Goal: Task Accomplishment & Management: Manage account settings

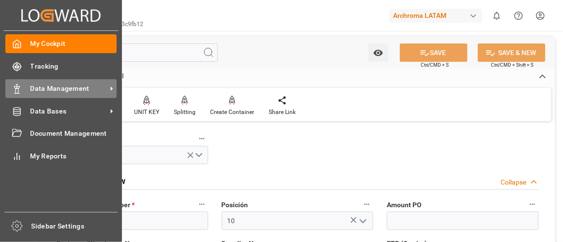
click at [88, 91] on span "Data Management" at bounding box center [68, 89] width 76 height 10
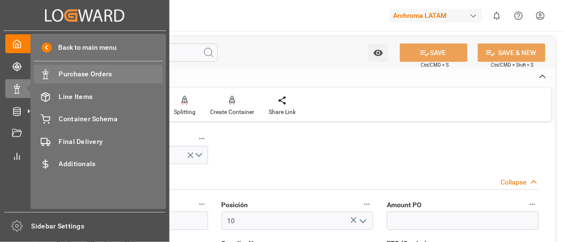
click at [109, 78] on span "Purchase Orders" at bounding box center [111, 74] width 104 height 10
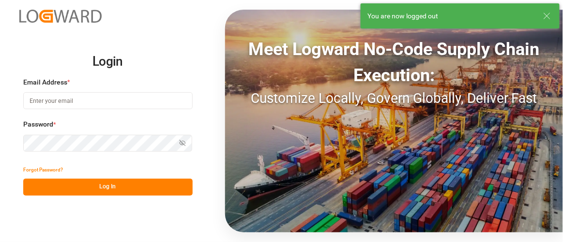
click at [90, 102] on input at bounding box center [107, 100] width 169 height 17
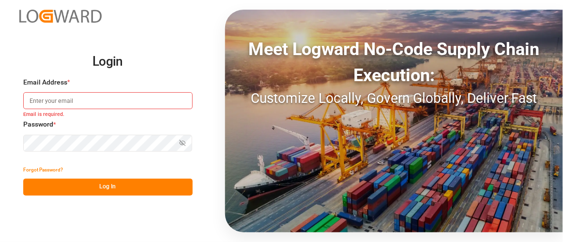
type input "[PERSON_NAME][EMAIL_ADDRESS][PERSON_NAME][DOMAIN_NAME]"
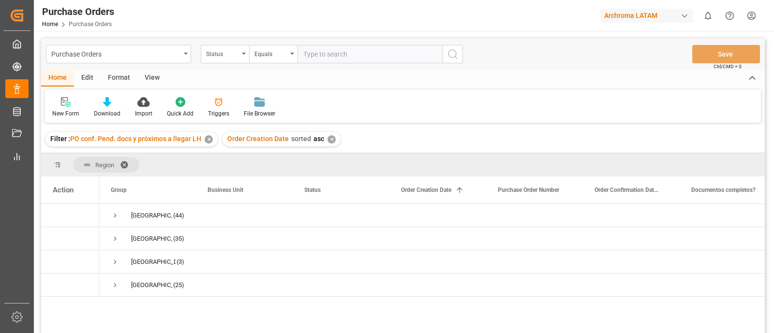
drag, startPoint x: 403, startPoint y: 5, endPoint x: 474, endPoint y: 80, distance: 103.0
click at [474, 80] on div "Home Edit Format View" at bounding box center [403, 78] width 724 height 16
click at [211, 138] on div "✕" at bounding box center [209, 140] width 8 height 8
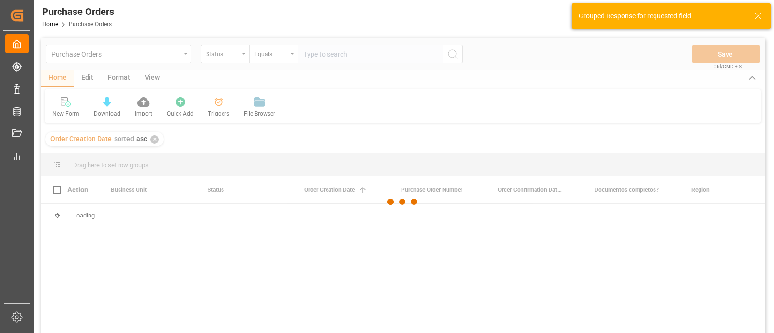
click at [153, 140] on div at bounding box center [403, 202] width 724 height 328
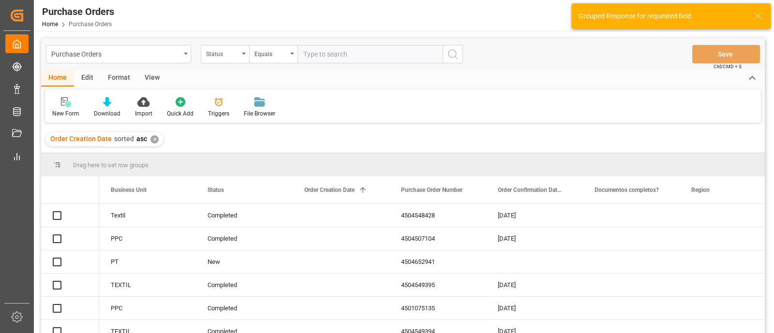
click at [153, 140] on div "✕" at bounding box center [155, 140] width 8 height 8
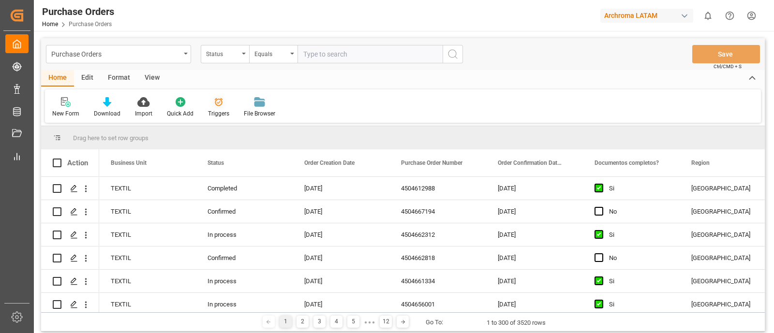
click at [208, 109] on div "Triggers" at bounding box center [219, 107] width 36 height 21
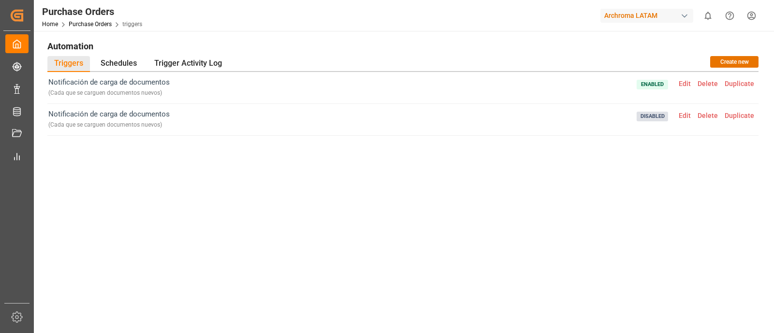
click at [562, 115] on span "Edit" at bounding box center [685, 116] width 19 height 8
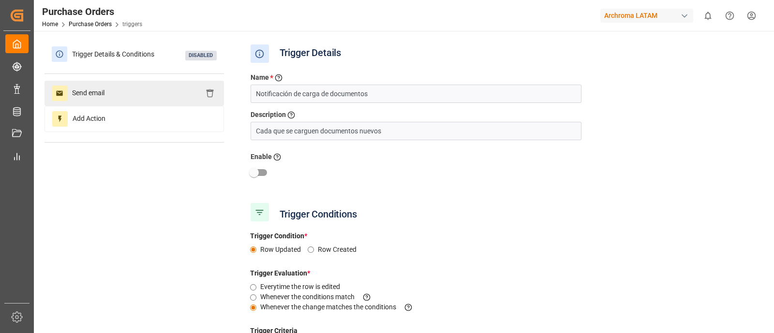
click at [161, 103] on div "Send email" at bounding box center [135, 93] width 180 height 25
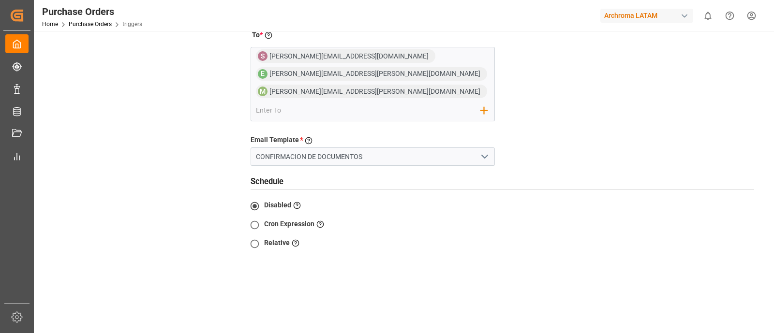
scroll to position [136, 0]
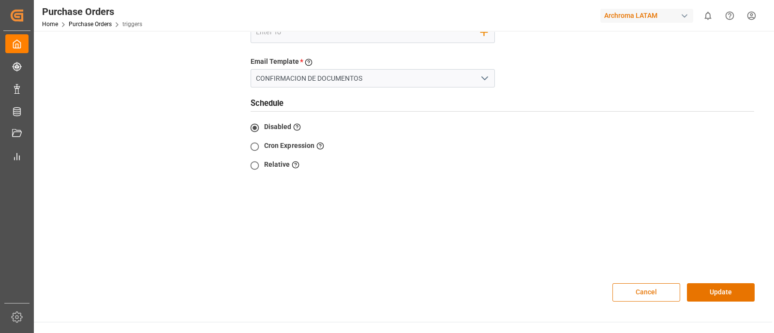
click at [562, 242] on button "Cancel" at bounding box center [647, 293] width 68 height 18
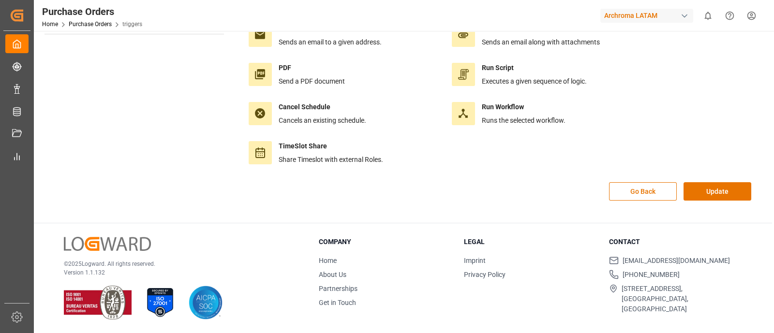
scroll to position [108, 0]
click at [562, 192] on button "Go Back" at bounding box center [643, 192] width 68 height 18
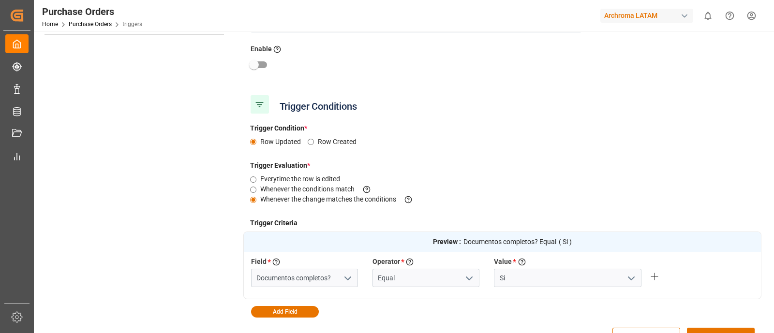
scroll to position [249, 0]
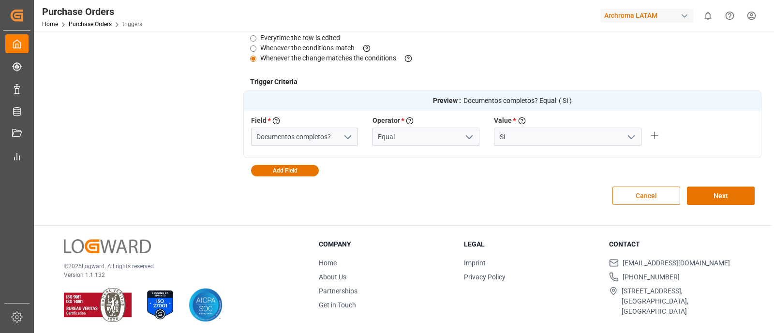
click at [562, 197] on button "Cancel" at bounding box center [647, 196] width 68 height 18
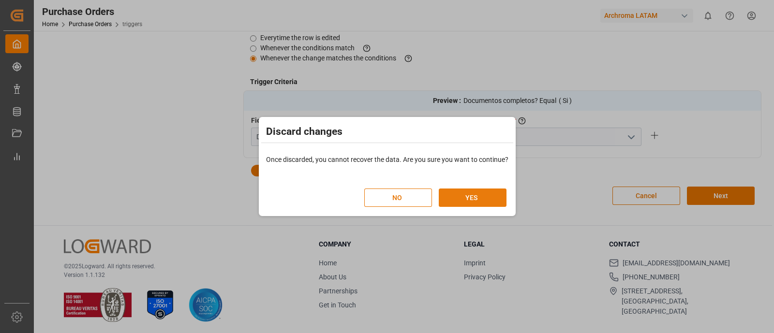
click at [486, 197] on button "YES" at bounding box center [473, 198] width 68 height 18
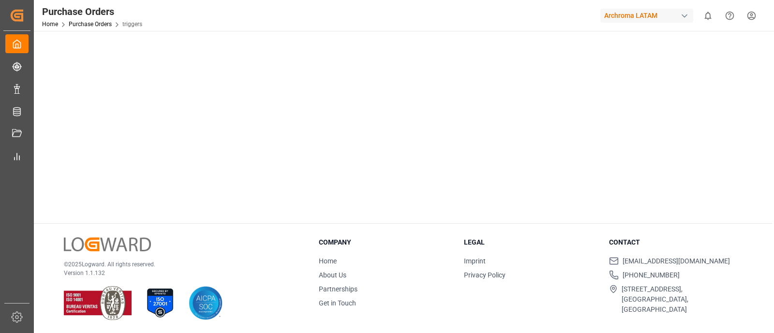
scroll to position [0, 0]
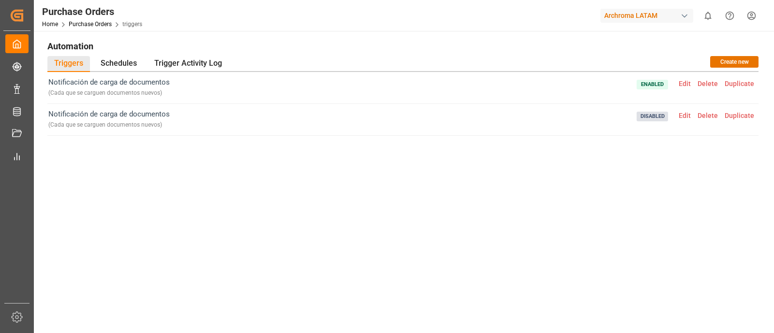
click at [562, 83] on span "Edit" at bounding box center [685, 84] width 19 height 8
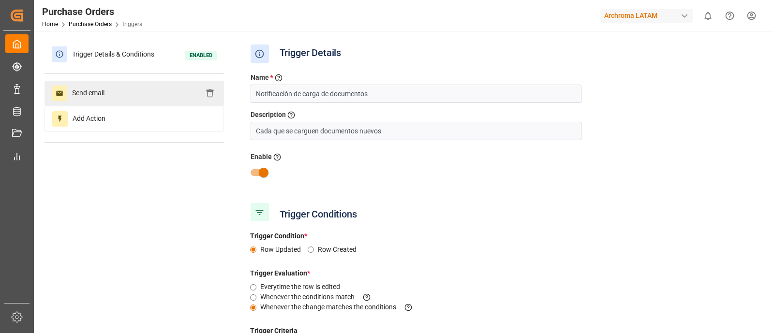
click at [136, 100] on div "Send email" at bounding box center [135, 93] width 180 height 25
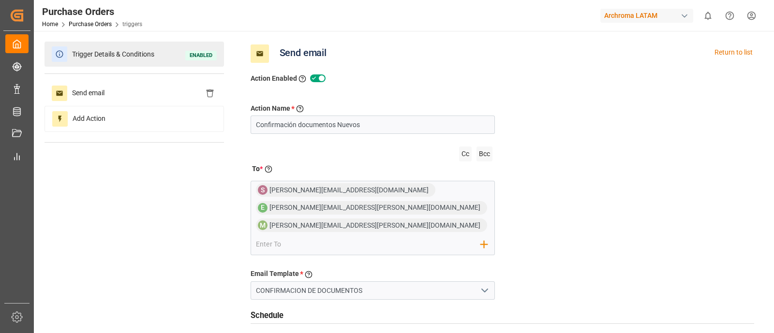
click at [150, 52] on span "Trigger Details & Conditions" at bounding box center [113, 54] width 92 height 15
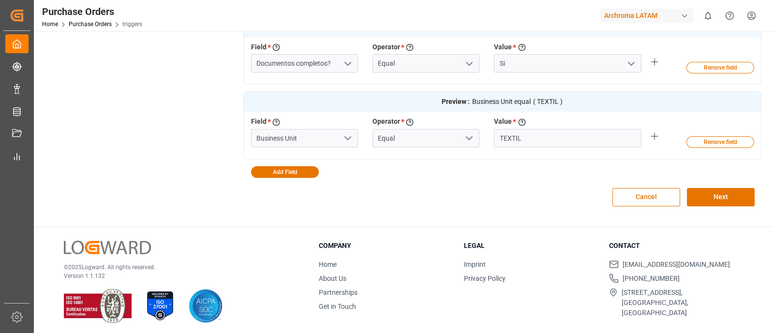
scroll to position [326, 0]
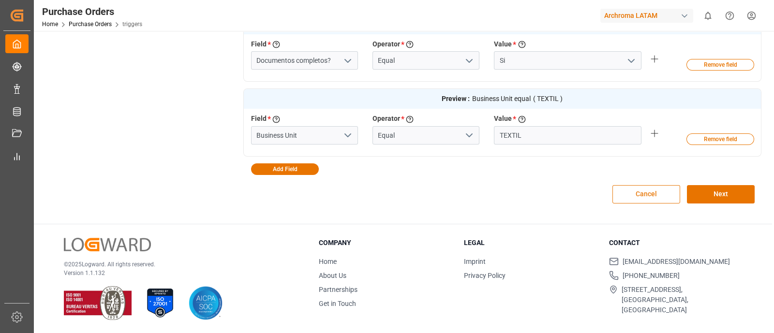
click at [562, 190] on button "Cancel" at bounding box center [647, 194] width 68 height 18
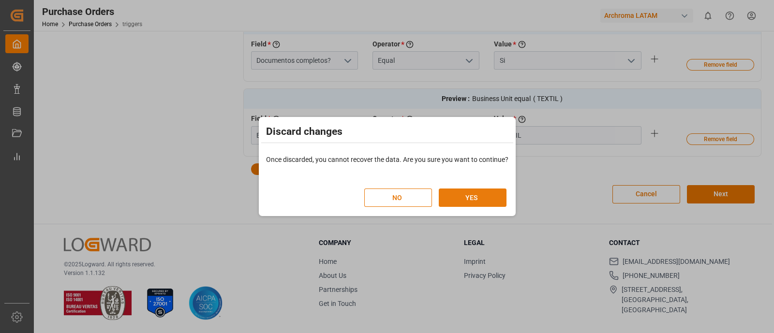
click at [490, 197] on button "YES" at bounding box center [473, 198] width 68 height 18
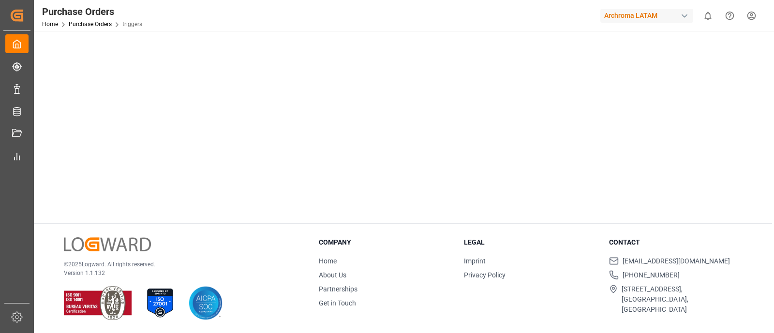
scroll to position [0, 0]
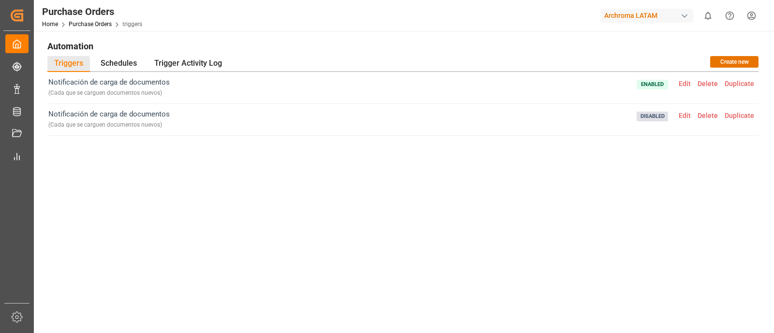
click at [562, 114] on span "Delete" at bounding box center [708, 116] width 27 height 8
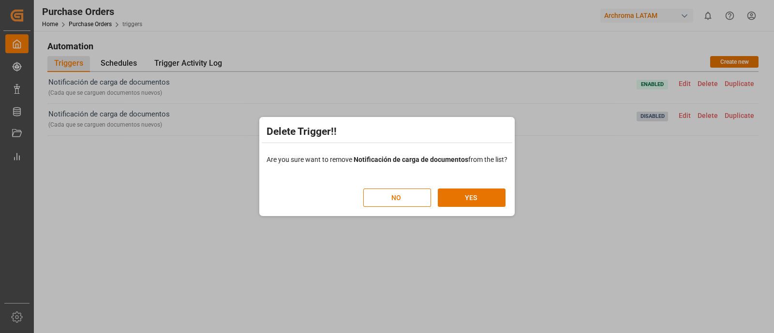
click at [489, 188] on div "NO YES" at bounding box center [435, 193] width 142 height 29
click at [489, 199] on button "YES" at bounding box center [472, 198] width 68 height 18
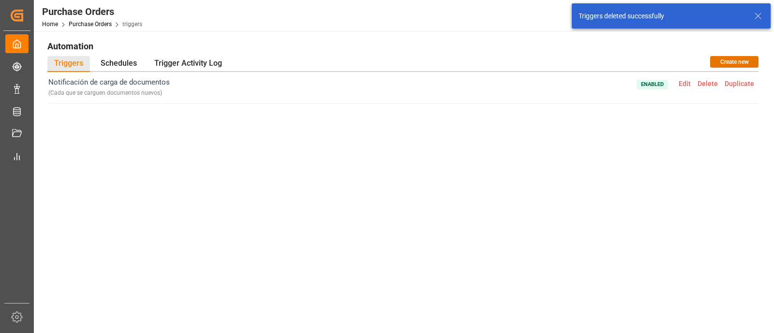
click at [562, 182] on div "Notificación de carga de documentos ( Cada que se carguen documentos nuevos ) E…" at bounding box center [403, 185] width 712 height 227
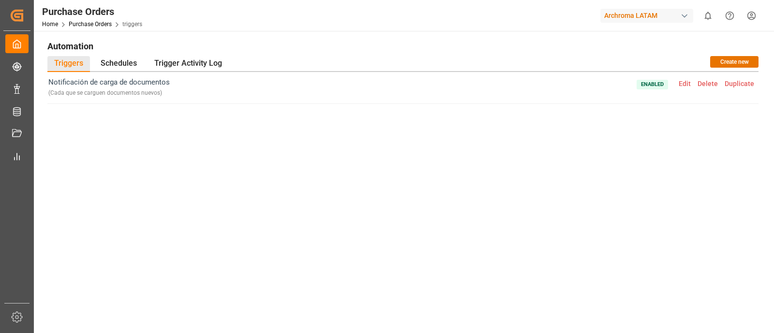
click at [562, 84] on span "Edit" at bounding box center [685, 84] width 19 height 8
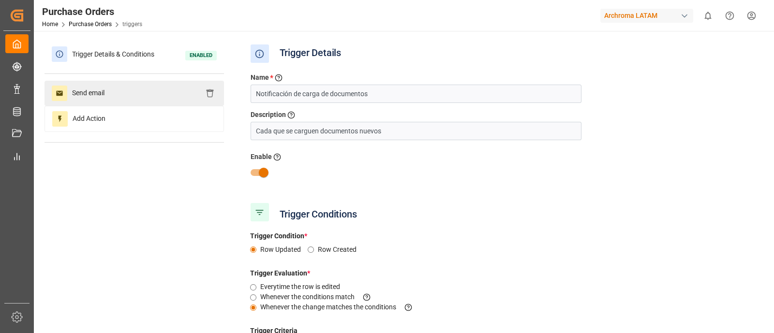
click at [134, 102] on div "Send email" at bounding box center [135, 93] width 180 height 25
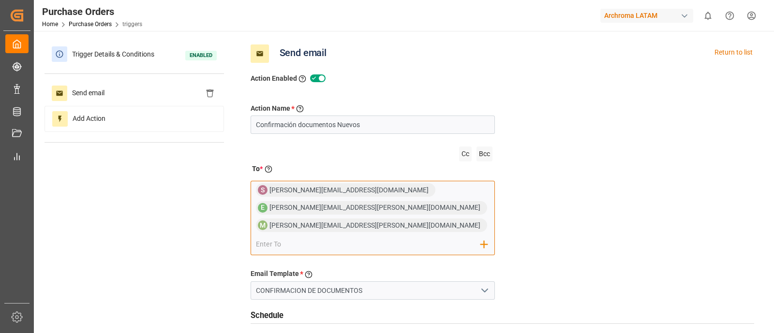
click at [381, 238] on input "email" at bounding box center [368, 245] width 225 height 15
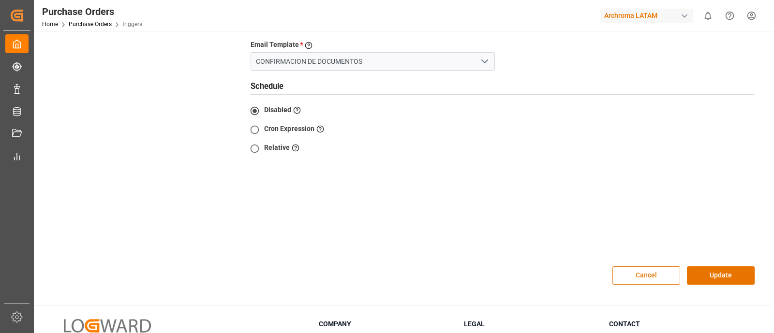
click at [562, 242] on button "Cancel" at bounding box center [647, 276] width 68 height 18
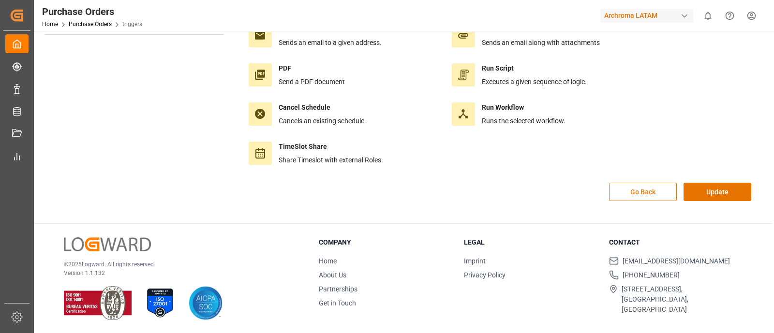
click at [562, 190] on button "Go Back" at bounding box center [643, 192] width 68 height 18
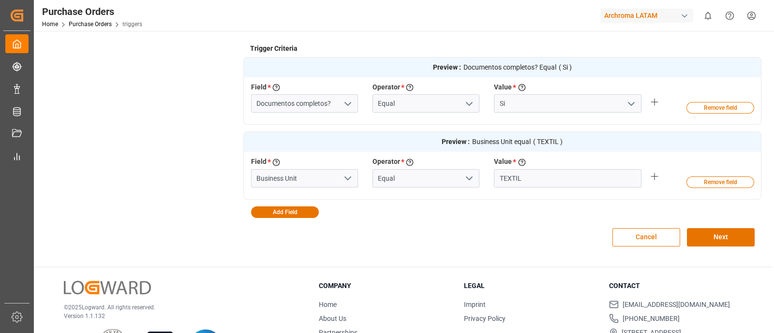
scroll to position [283, 0]
click at [562, 230] on button "Cancel" at bounding box center [647, 237] width 68 height 18
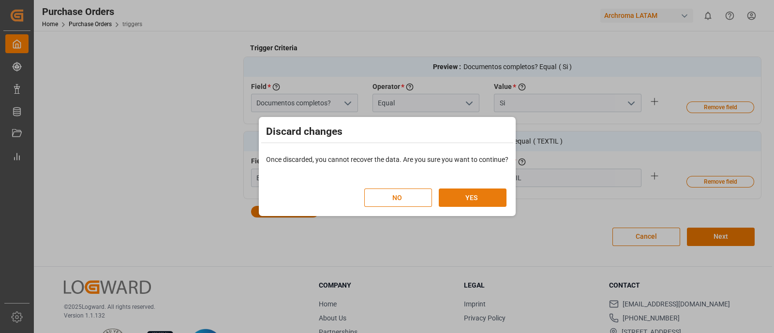
click at [475, 195] on button "YES" at bounding box center [473, 198] width 68 height 18
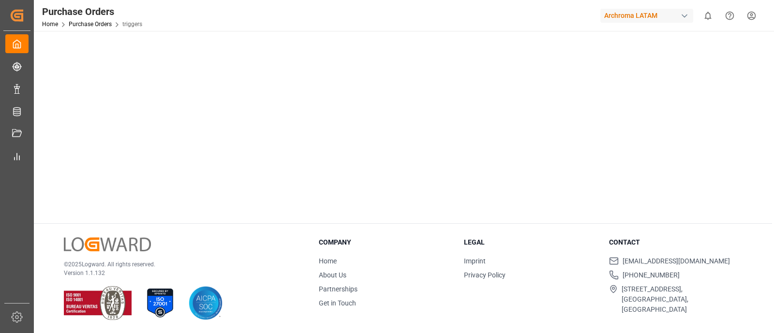
scroll to position [0, 0]
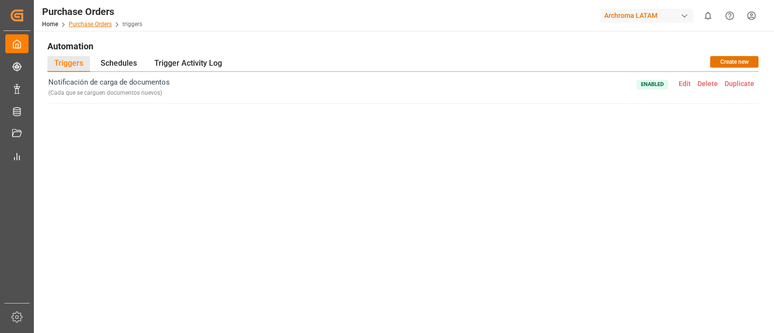
click at [94, 23] on link "Purchase Orders" at bounding box center [90, 24] width 43 height 7
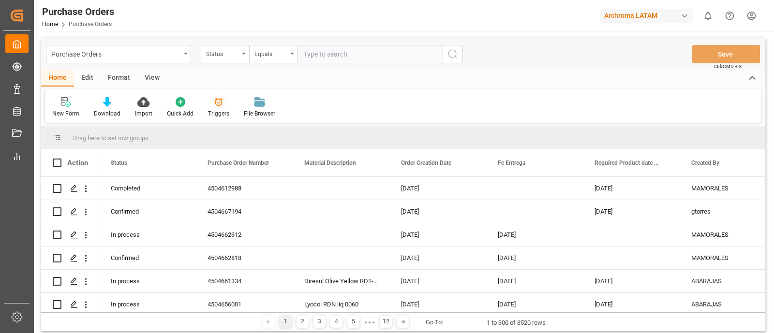
click at [217, 110] on div "Triggers" at bounding box center [218, 113] width 21 height 9
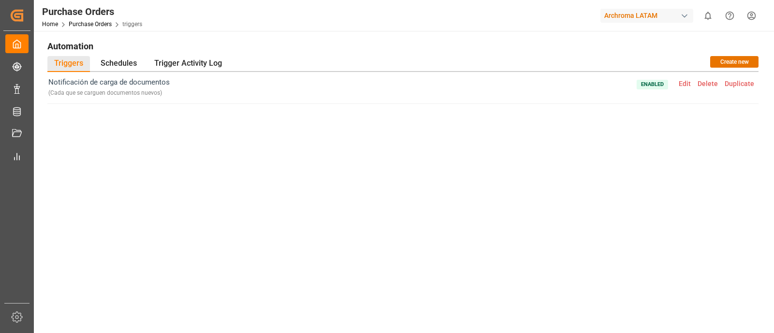
click at [562, 117] on div "Notificación de carga de documentos ( Cada que se carguen documentos nuevos ) E…" at bounding box center [403, 185] width 712 height 227
click at [562, 176] on div "Notificación de carga de documentos ( Cada que se carguen documentos nuevos ) E…" at bounding box center [403, 185] width 712 height 227
click at [474, 158] on div "Notificación de carga de documentos ( Cada que se carguen documentos nuevos ) E…" at bounding box center [403, 185] width 712 height 227
click at [562, 86] on span "Edit" at bounding box center [685, 84] width 19 height 8
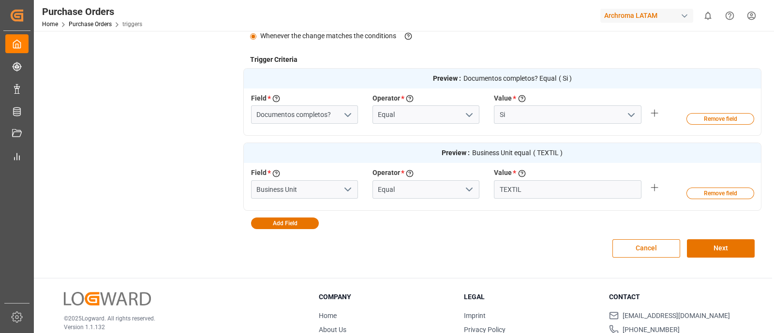
scroll to position [271, 0]
click at [562, 242] on button "Next" at bounding box center [721, 249] width 68 height 18
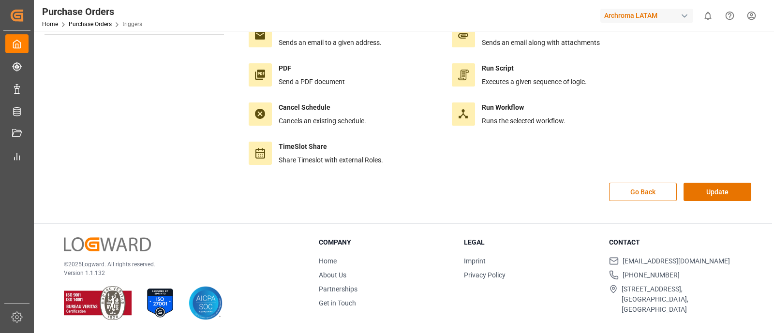
click at [562, 202] on div "Go Back Update" at bounding box center [502, 197] width 519 height 29
click at [562, 192] on button "Go Back" at bounding box center [643, 192] width 68 height 18
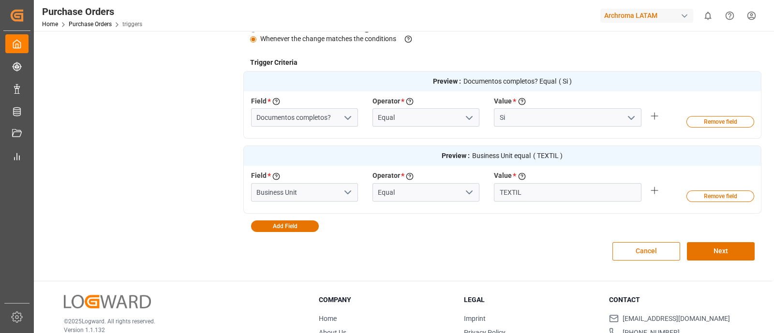
scroll to position [269, 0]
click at [538, 242] on div "Cancel Next" at bounding box center [502, 251] width 519 height 39
click at [317, 221] on div "Preview : Documentos completos? Equal ( Si ) Field * Select a field to create a…" at bounding box center [502, 151] width 519 height 161
click at [300, 224] on button "Add Field" at bounding box center [285, 227] width 68 height 12
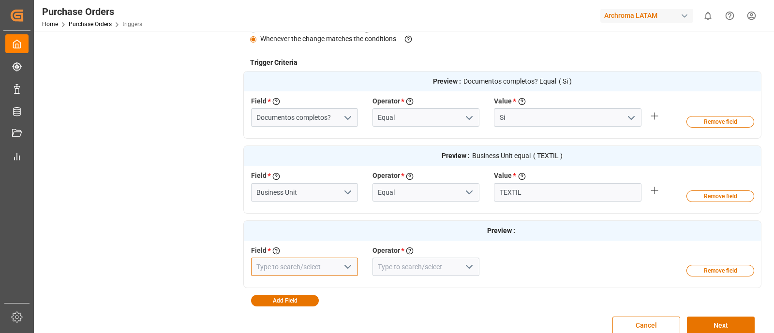
click at [333, 242] on input at bounding box center [304, 267] width 107 height 18
type input "R"
type input "L"
type input "e"
type input "s"
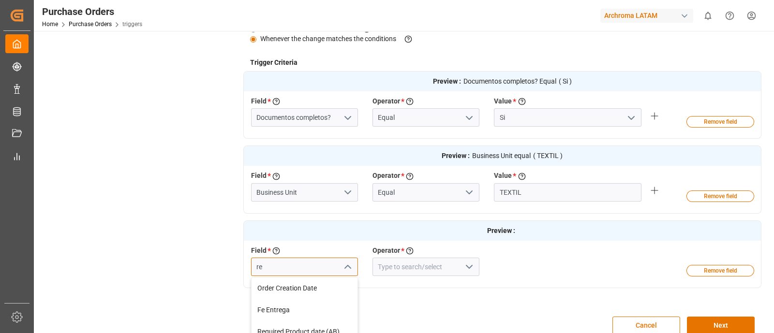
type input "r"
type input "p"
click at [331, 242] on div "Executive Control Tower" at bounding box center [305, 311] width 106 height 22
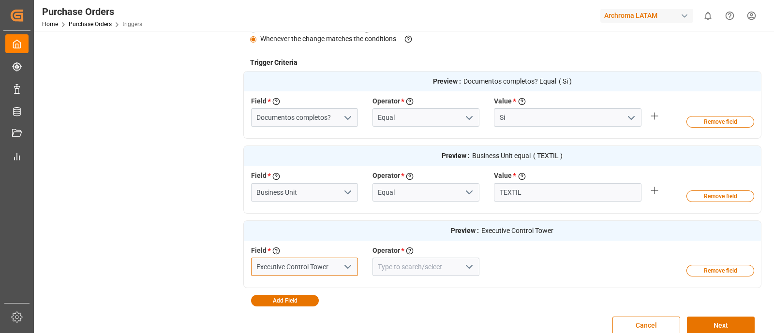
type input "Executive Control Tower"
click at [462, 242] on button "open menu" at bounding box center [469, 267] width 15 height 15
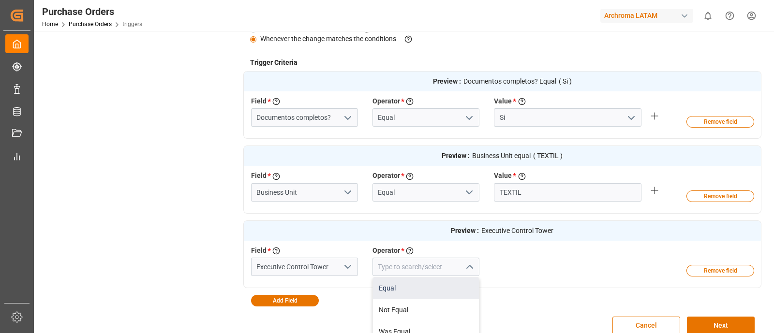
click at [420, 242] on div "Equal" at bounding box center [426, 289] width 106 height 22
type input "Equal"
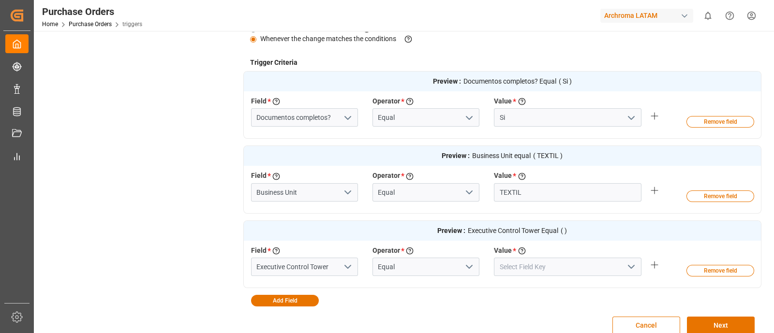
click at [562, 242] on div at bounding box center [568, 267] width 162 height 18
click at [562, 242] on icon "open menu" at bounding box center [632, 267] width 12 height 12
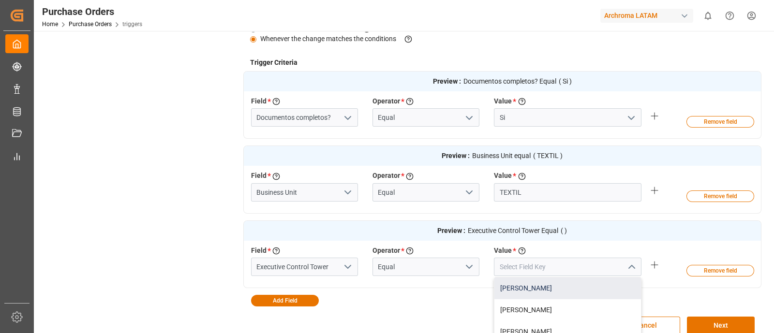
click at [540, 242] on div "[PERSON_NAME]" at bounding box center [568, 289] width 147 height 22
type input "[PERSON_NAME]"
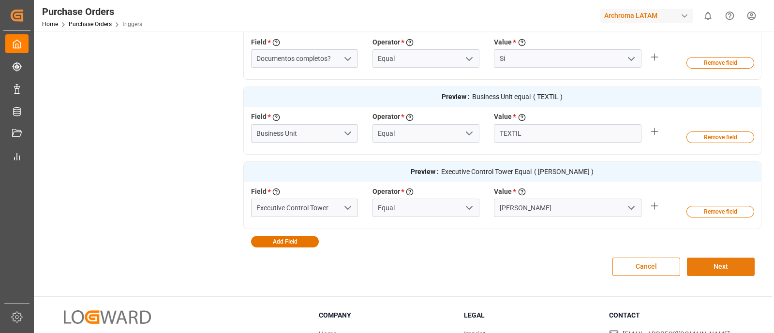
click at [562, 242] on button "Next" at bounding box center [721, 267] width 68 height 18
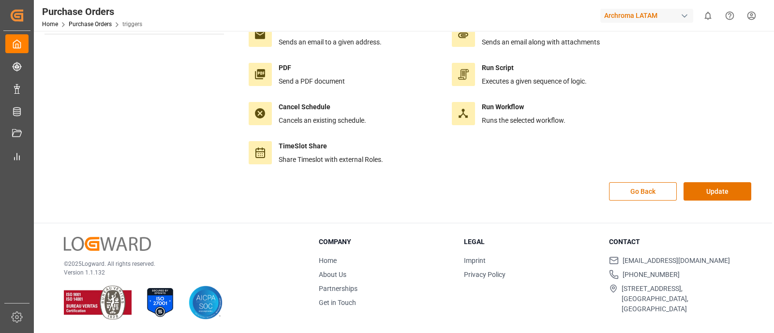
scroll to position [108, 0]
click at [562, 183] on button "Update" at bounding box center [718, 192] width 68 height 18
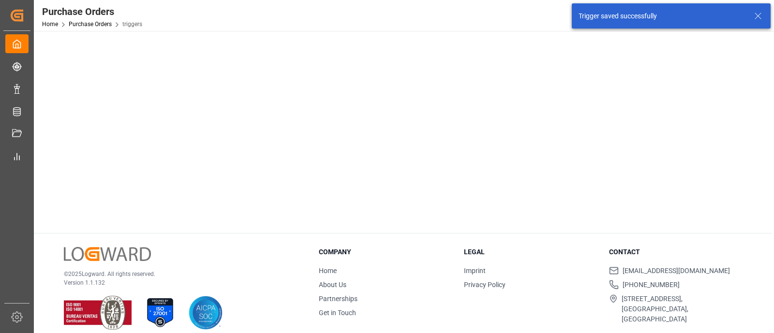
scroll to position [0, 0]
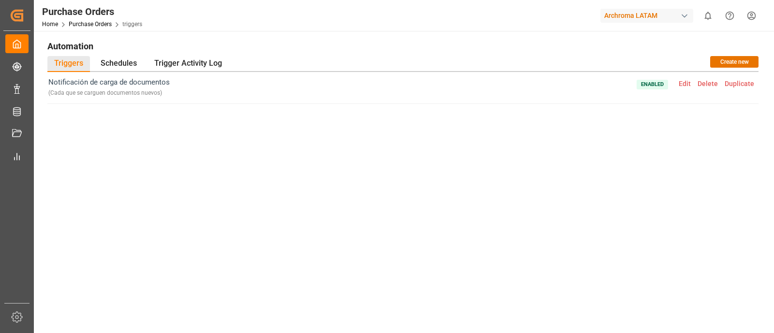
click at [372, 242] on div "Notificación de carga de documentos ( Cada que se carguen documentos nuevos ) E…" at bounding box center [403, 185] width 712 height 227
click at [333, 233] on div "Notificación de carga de documentos ( Cada que se carguen documentos nuevos ) E…" at bounding box center [403, 185] width 712 height 227
click at [562, 85] on span "Edit" at bounding box center [685, 84] width 19 height 8
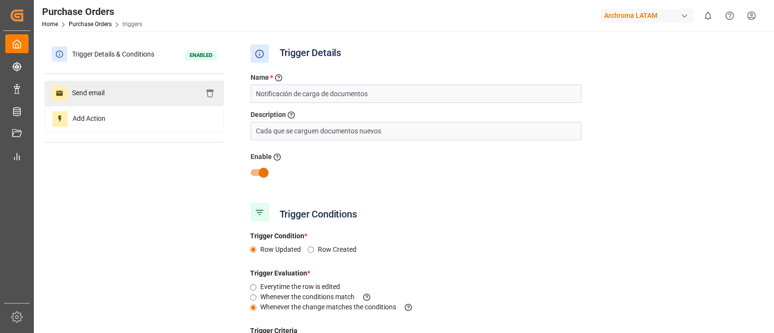
click at [123, 98] on div "Send email" at bounding box center [135, 93] width 180 height 25
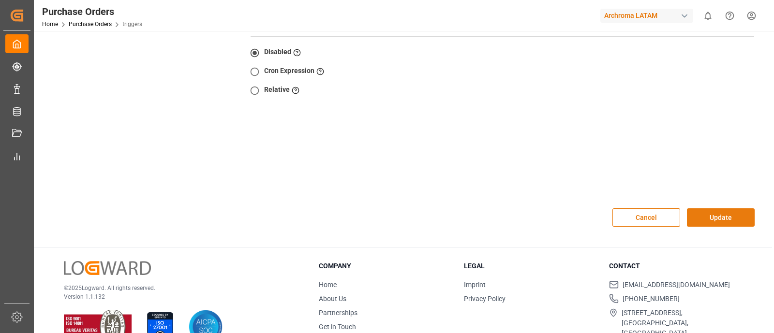
click at [562, 209] on button "Update" at bounding box center [721, 218] width 68 height 18
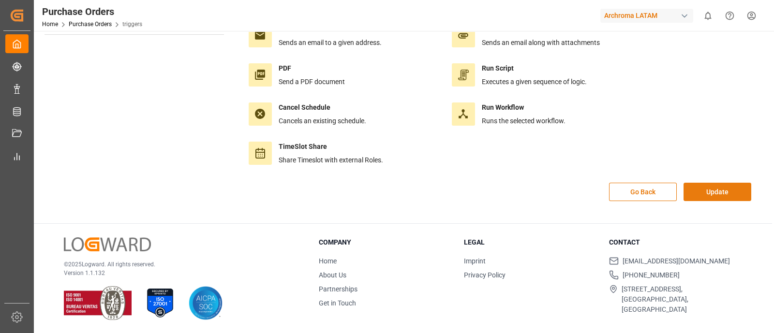
click at [562, 190] on button "Update" at bounding box center [718, 192] width 68 height 18
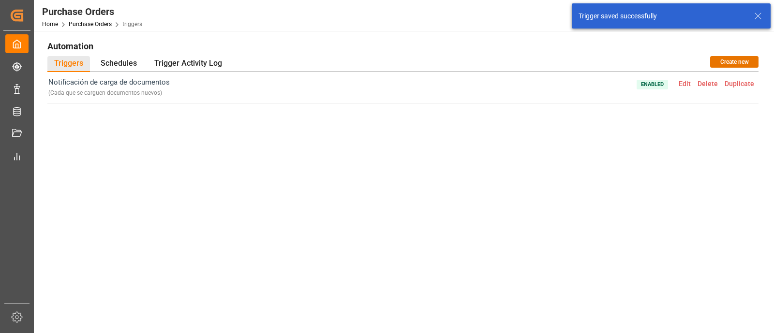
click at [95, 28] on div "Home Purchase Orders triggers" at bounding box center [92, 24] width 100 height 10
click at [95, 24] on link "Purchase Orders" at bounding box center [90, 24] width 43 height 7
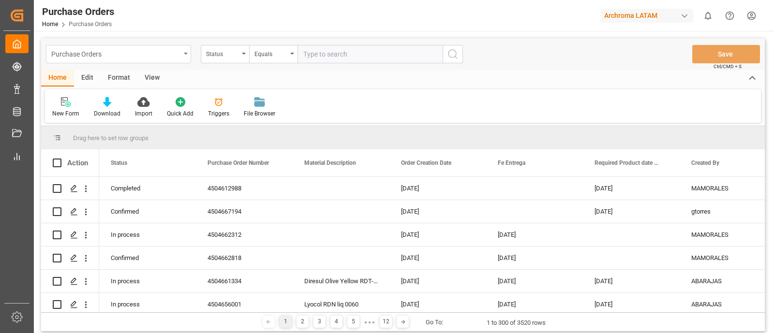
click at [180, 55] on div "Purchase Orders" at bounding box center [115, 53] width 129 height 12
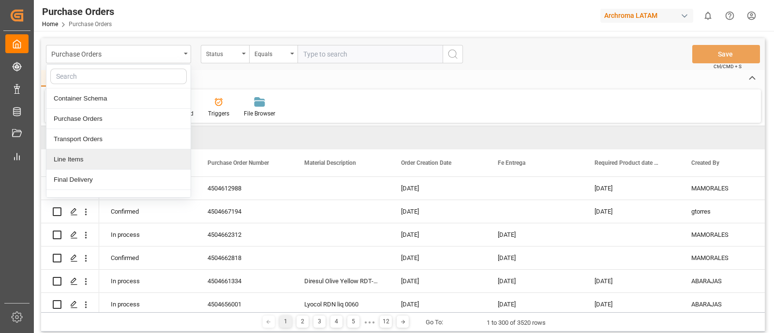
click at [102, 164] on div "Line Items" at bounding box center [118, 160] width 144 height 20
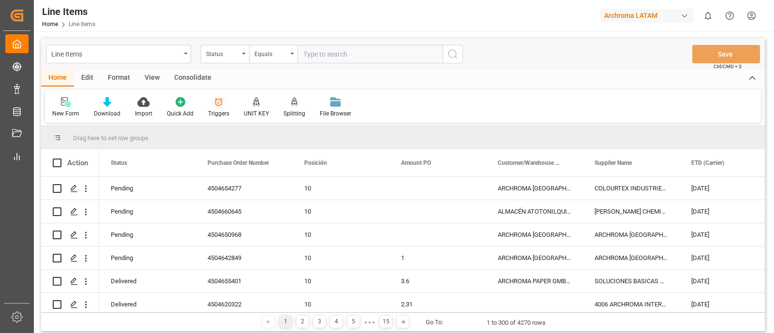
click at [216, 103] on icon at bounding box center [219, 102] width 10 height 10
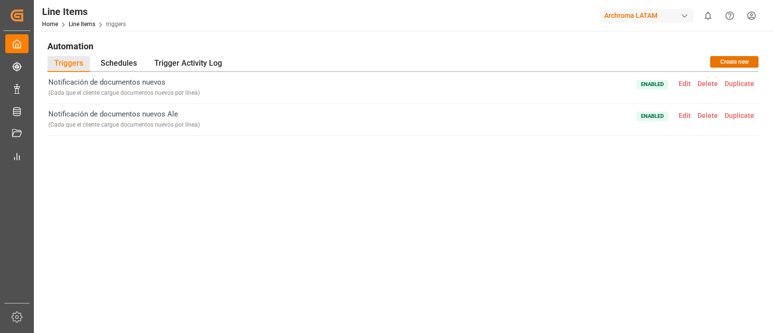
click at [562, 82] on span "Edit" at bounding box center [685, 84] width 19 height 8
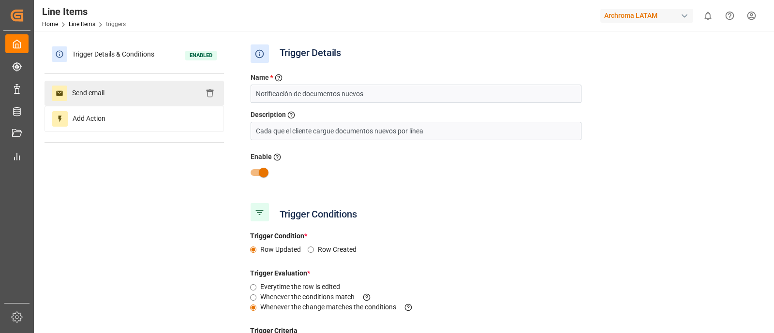
click at [163, 92] on div "Send email" at bounding box center [135, 93] width 180 height 25
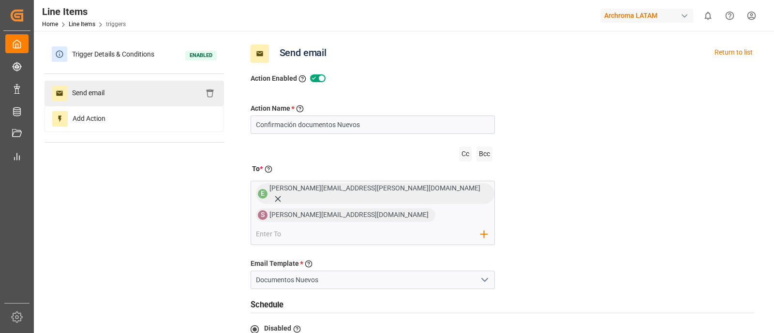
click at [111, 89] on div "Send email" at bounding box center [135, 93] width 180 height 25
click at [115, 91] on div "Send email" at bounding box center [135, 93] width 180 height 25
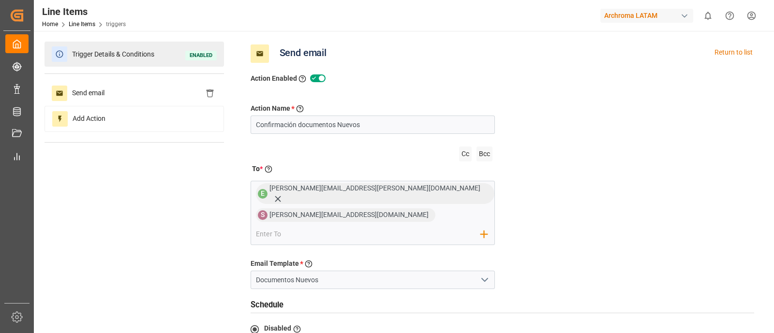
click at [129, 47] on span "Trigger Details & Conditions" at bounding box center [113, 54] width 92 height 15
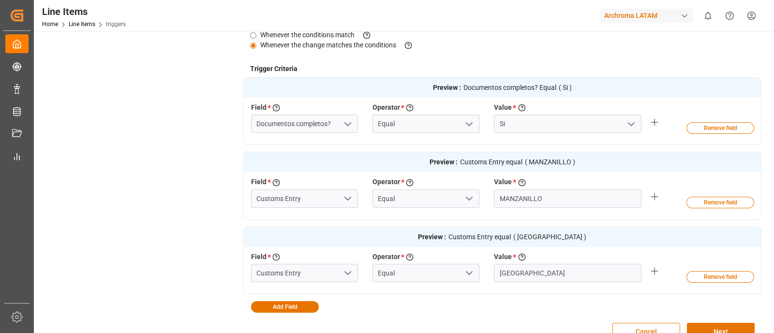
scroll to position [304, 0]
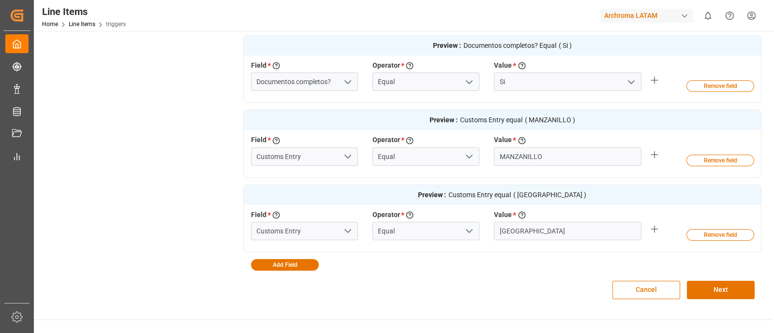
click at [562, 216] on div "Value * Enter the value to evaluate the criteria" at bounding box center [568, 216] width 148 height 12
click at [562, 242] on button "Next" at bounding box center [721, 290] width 68 height 18
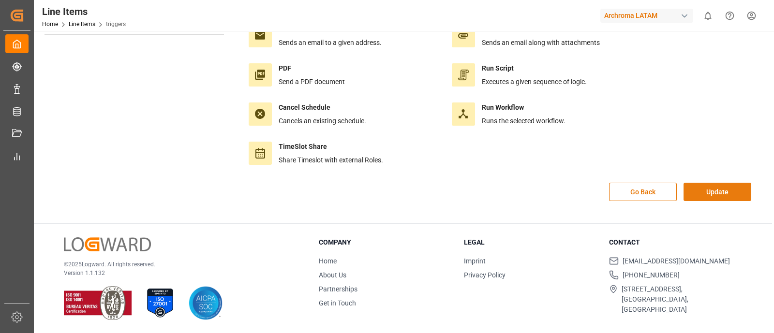
click at [562, 186] on button "Update" at bounding box center [718, 192] width 68 height 18
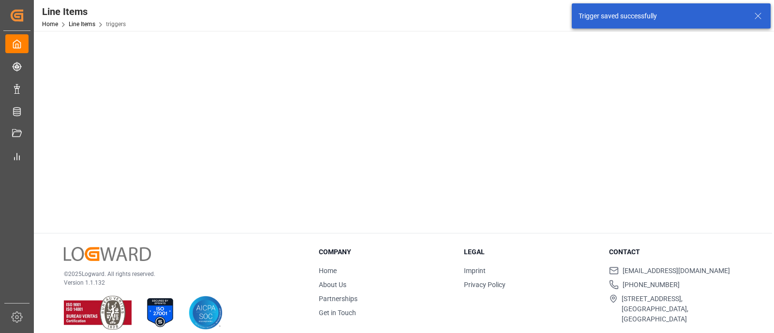
scroll to position [0, 0]
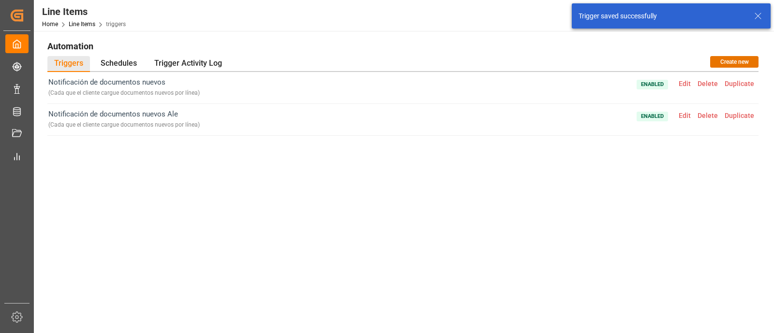
click at [562, 113] on span "Edit" at bounding box center [685, 116] width 19 height 8
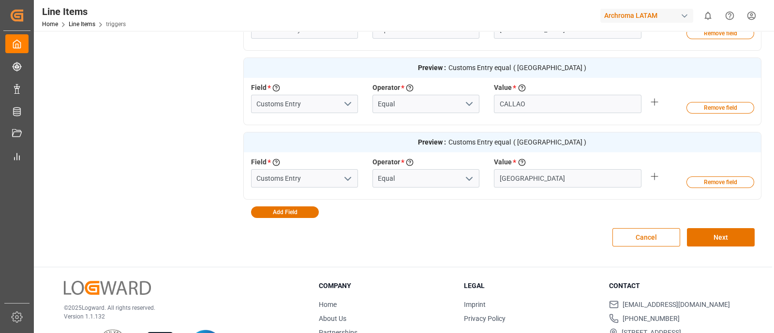
scroll to position [507, 0]
click at [562, 229] on button "Cancel" at bounding box center [647, 237] width 68 height 18
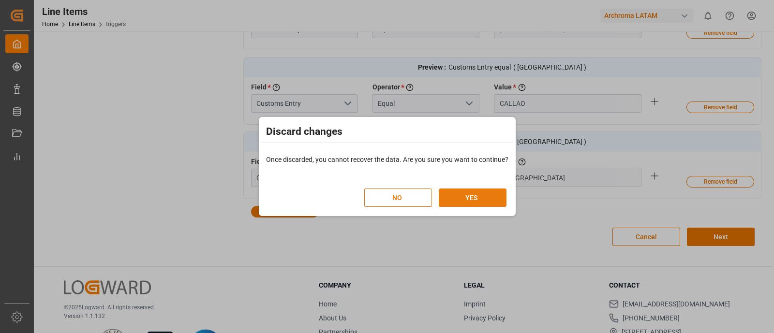
click at [490, 199] on button "YES" at bounding box center [473, 198] width 68 height 18
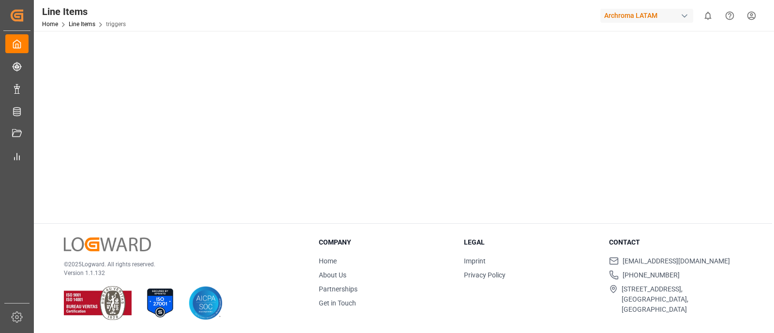
scroll to position [0, 0]
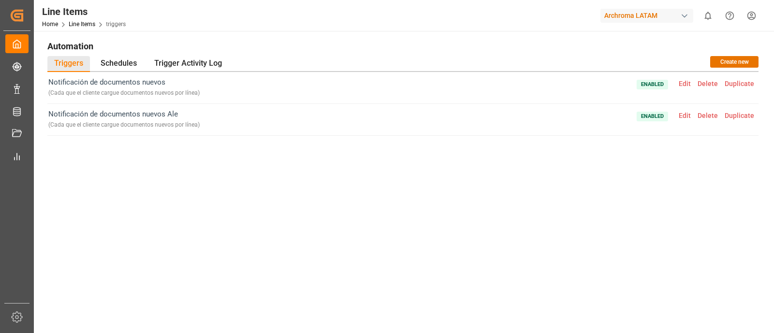
click at [347, 217] on div "Notificación de documentos nuevos ( Cada que el cliente cargue documentos nuevo…" at bounding box center [403, 185] width 712 height 227
click at [562, 83] on span "Edit" at bounding box center [685, 84] width 19 height 8
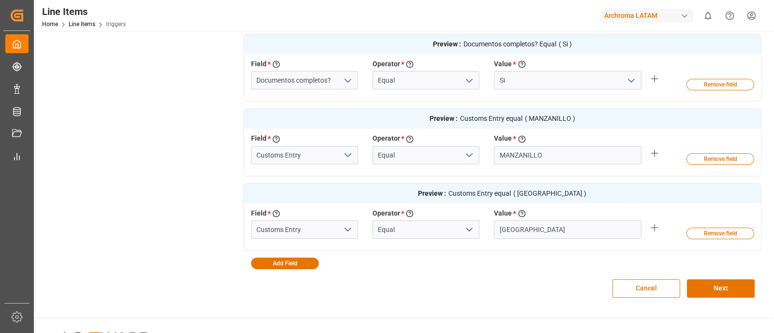
scroll to position [319, 0]
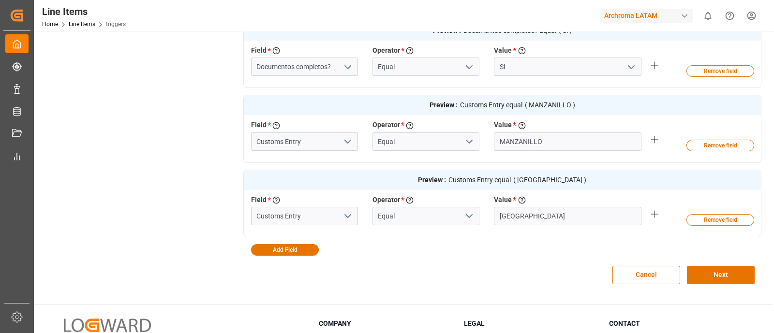
click at [383, 242] on div "Cancel Next" at bounding box center [502, 275] width 519 height 39
click at [562, 242] on button "Cancel" at bounding box center [647, 275] width 68 height 18
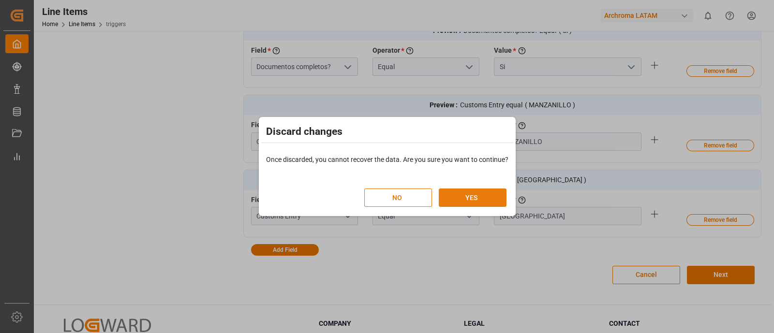
click at [470, 193] on button "YES" at bounding box center [473, 198] width 68 height 18
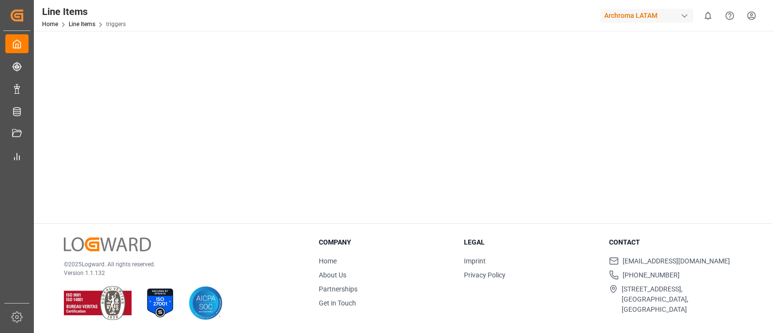
scroll to position [0, 0]
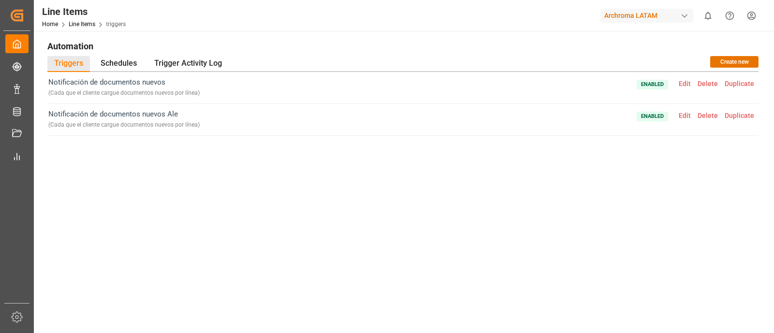
click at [562, 113] on span "Edit" at bounding box center [685, 116] width 19 height 8
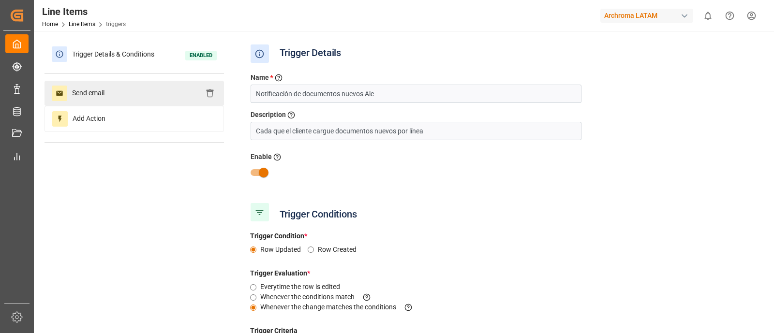
click at [88, 87] on span "Send email" at bounding box center [88, 93] width 42 height 15
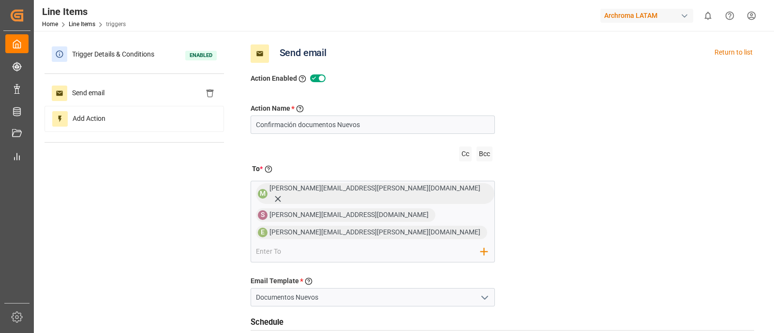
click at [321, 161] on div "Cc Bcc" at bounding box center [373, 154] width 245 height 20
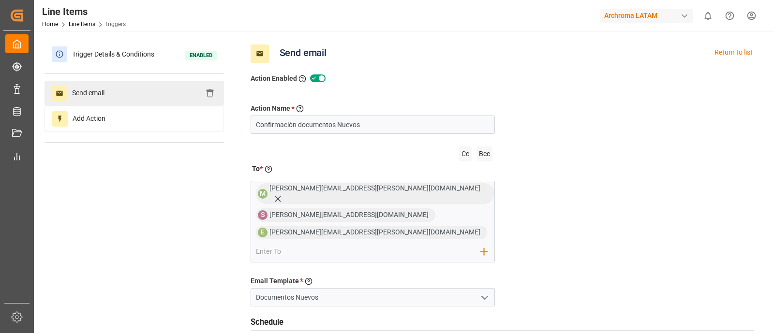
click at [104, 94] on span "Send email" at bounding box center [88, 93] width 42 height 15
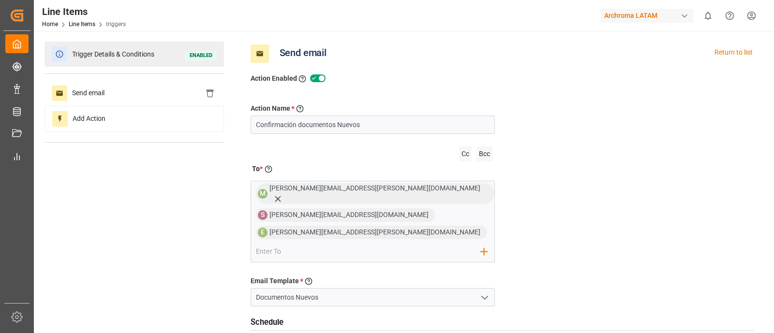
click at [121, 55] on span "Trigger Details & Conditions" at bounding box center [113, 54] width 92 height 15
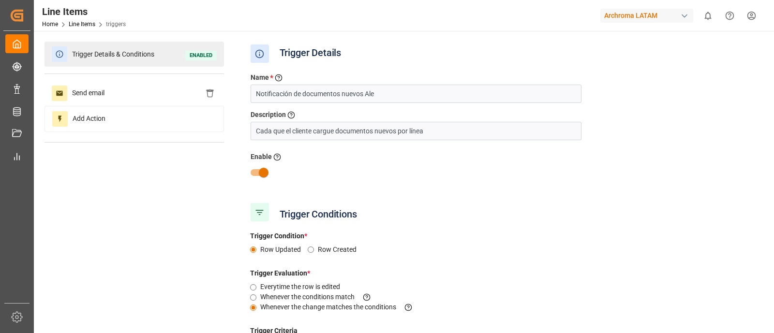
type input "Documentos completos?"
type input "Equal"
type input "Customs Entry"
type input "Equal"
type input "Customs Entry"
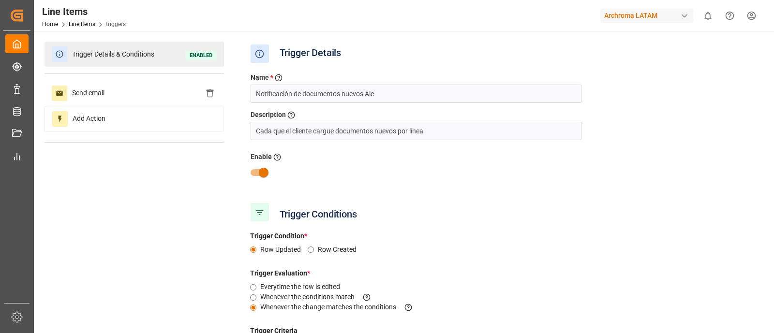
type input "Equal"
type input "Customs Entry"
type input "Equal"
type input "Customs Entry"
type input "Equal"
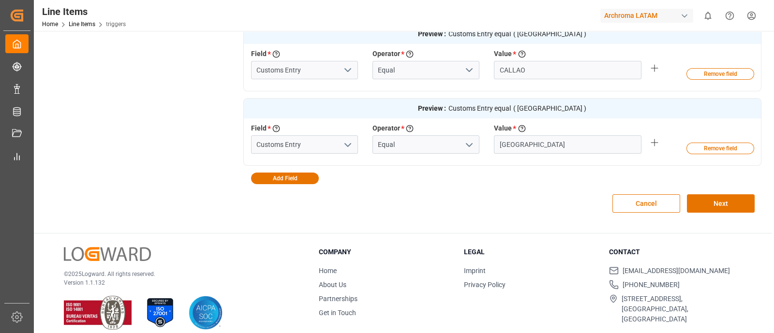
scroll to position [541, 0]
click at [562, 201] on button "Cancel" at bounding box center [647, 203] width 68 height 18
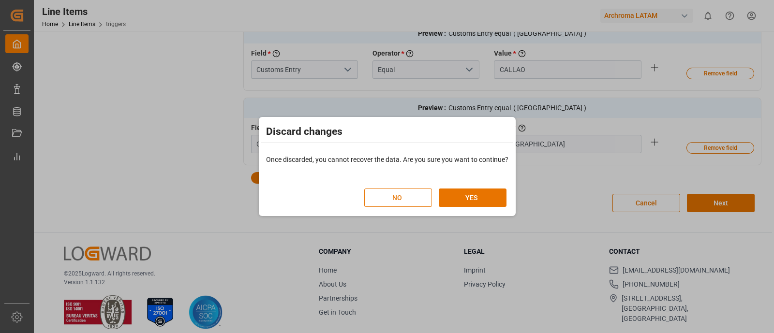
click at [406, 199] on button "NO" at bounding box center [398, 198] width 68 height 18
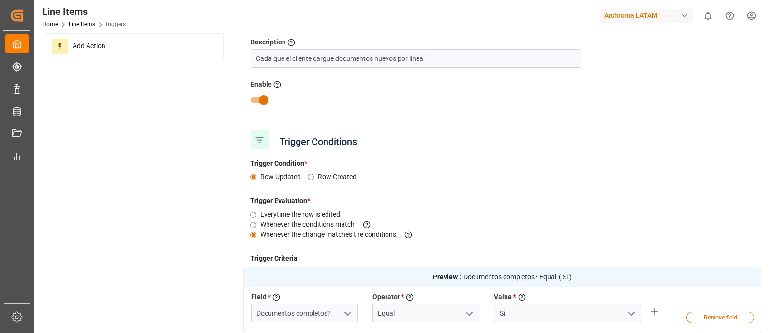
scroll to position [15, 0]
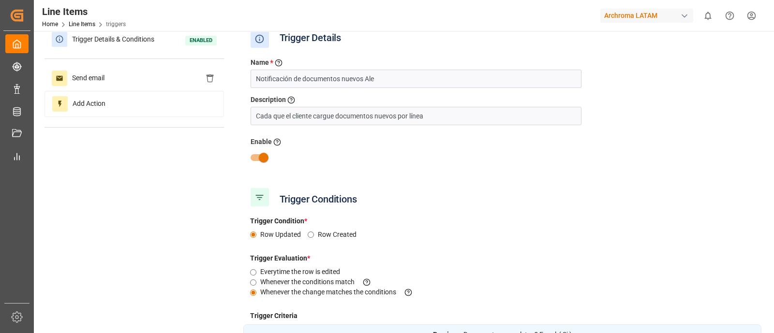
click at [259, 154] on input "checkbox" at bounding box center [263, 158] width 55 height 18
checkbox input "false"
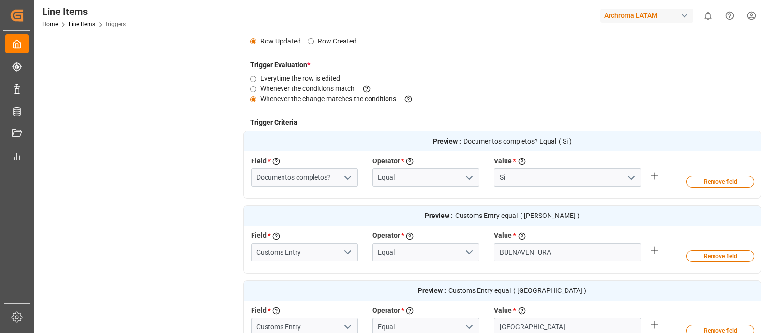
scroll to position [368, 0]
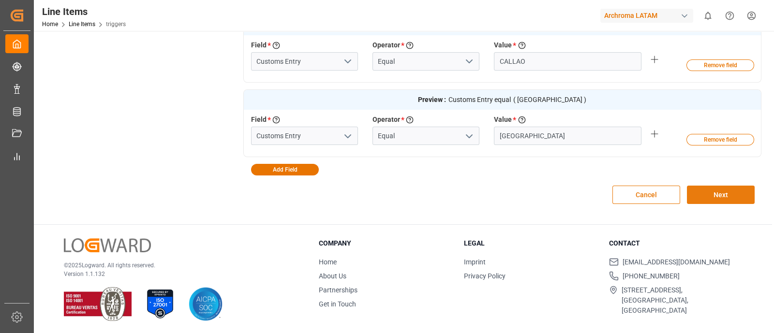
click at [562, 193] on button "Next" at bounding box center [721, 195] width 68 height 18
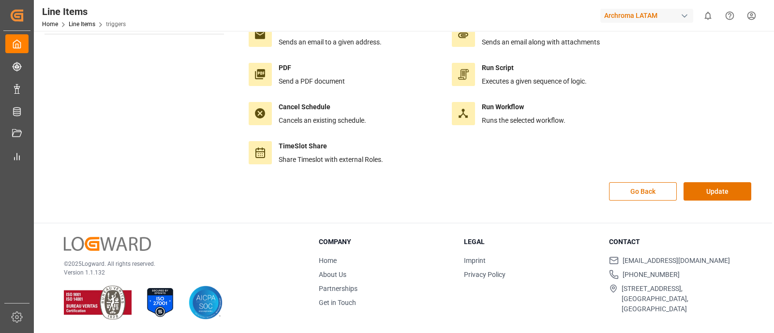
scroll to position [108, 0]
click at [562, 190] on button "Update" at bounding box center [718, 192] width 68 height 18
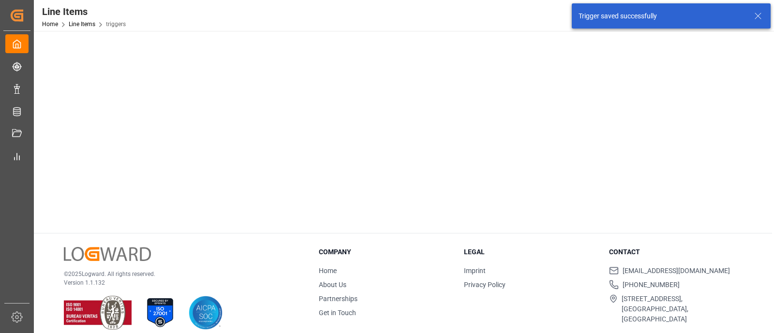
scroll to position [0, 0]
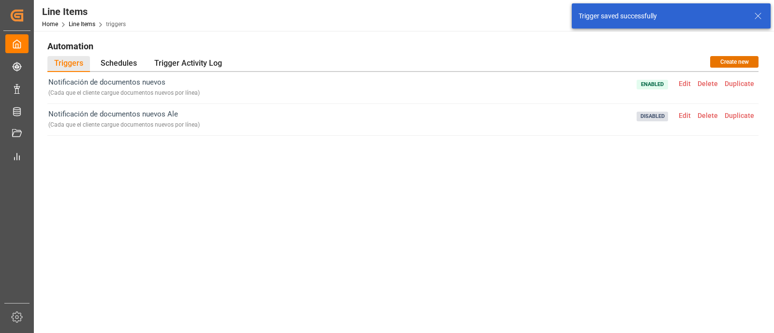
click at [562, 81] on span "Edit" at bounding box center [685, 84] width 19 height 8
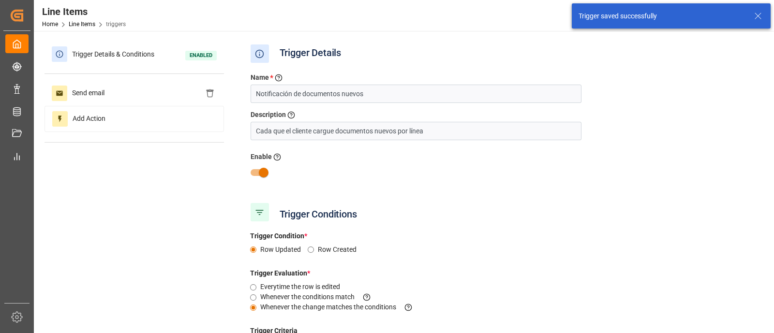
type input "Si"
click at [257, 171] on input "checkbox" at bounding box center [263, 173] width 55 height 18
checkbox input "false"
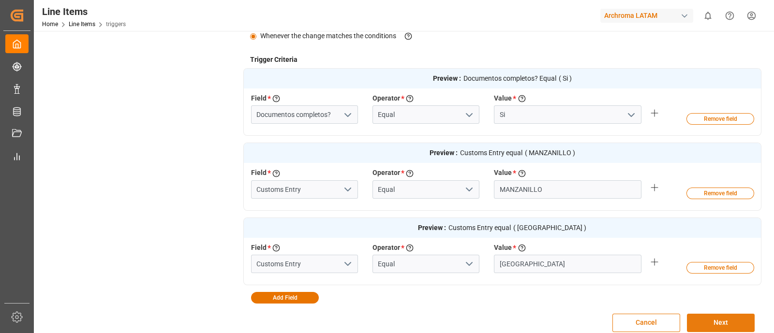
click at [562, 242] on button "Next" at bounding box center [721, 323] width 68 height 18
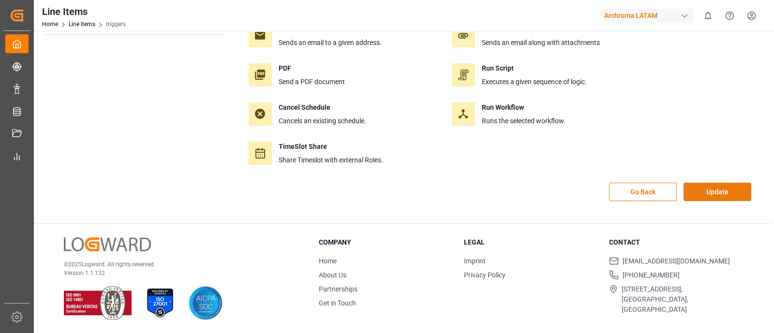
click at [562, 185] on button "Update" at bounding box center [718, 192] width 68 height 18
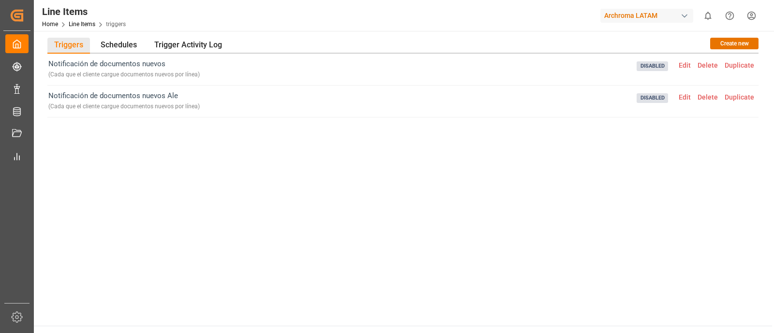
scroll to position [16, 0]
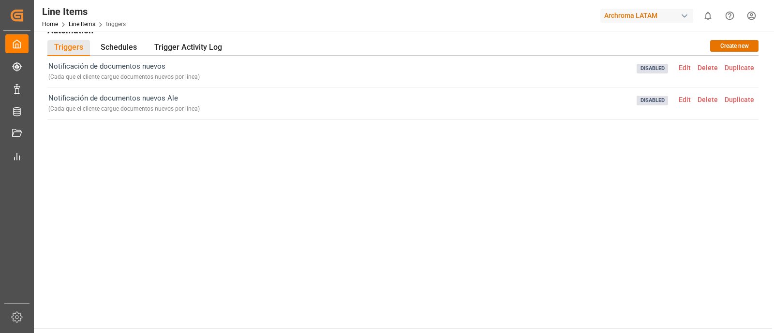
click at [562, 194] on div "Notificación de documentos nuevos ( Cada que el cliente cargue documentos nuevo…" at bounding box center [403, 169] width 712 height 227
click at [562, 209] on div "Notificación de documentos nuevos ( Cada que el cliente cargue documentos nuevo…" at bounding box center [403, 169] width 712 height 227
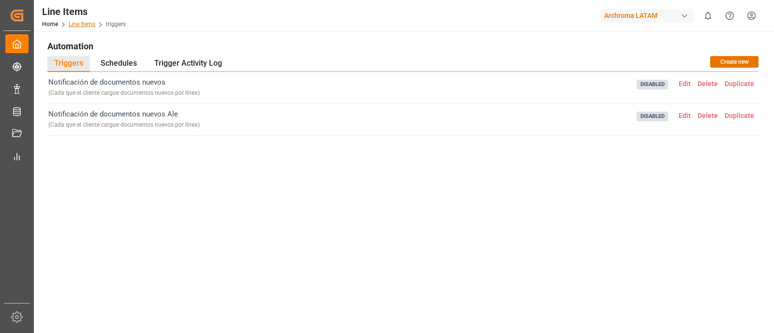
click at [88, 27] on link "Line Items" at bounding box center [82, 24] width 27 height 7
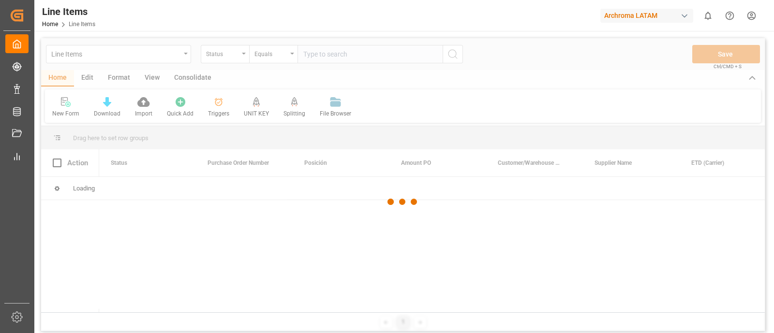
click at [182, 58] on div at bounding box center [403, 202] width 724 height 328
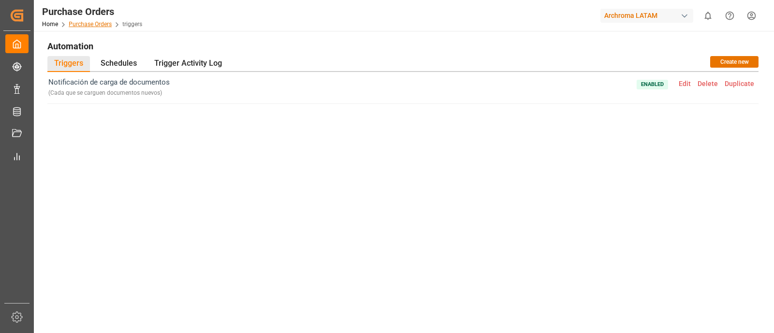
click at [106, 27] on link "Purchase Orders" at bounding box center [90, 24] width 43 height 7
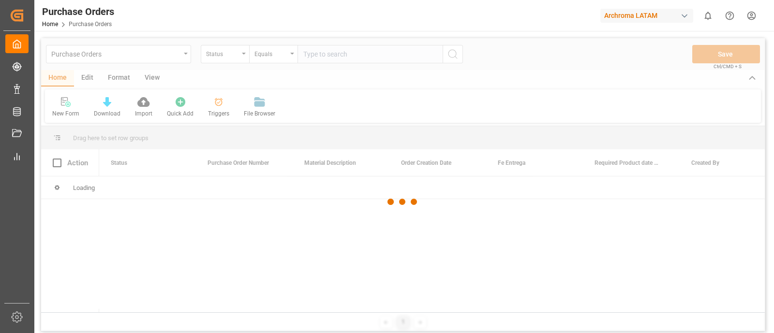
click at [84, 76] on div at bounding box center [403, 202] width 724 height 328
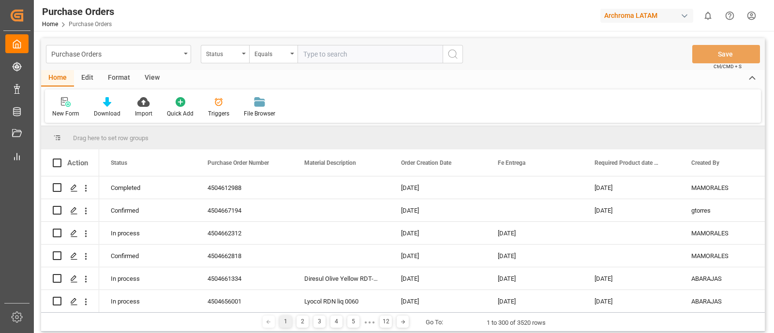
click at [87, 78] on div "Edit" at bounding box center [87, 78] width 27 height 16
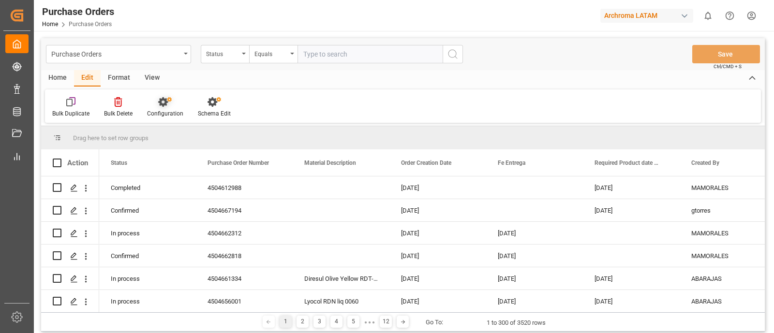
click at [165, 107] on div "Configuration" at bounding box center [165, 107] width 51 height 21
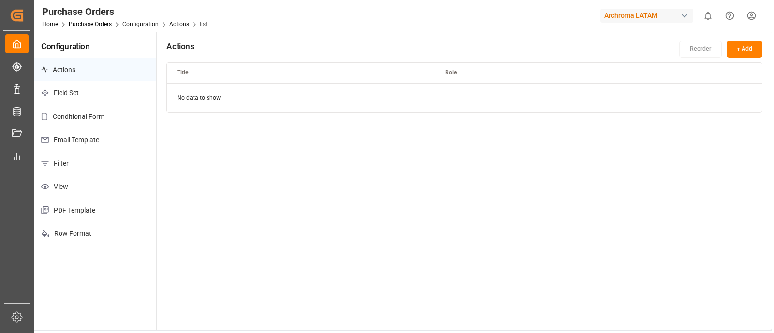
click at [102, 141] on p "Email Template" at bounding box center [95, 140] width 122 height 24
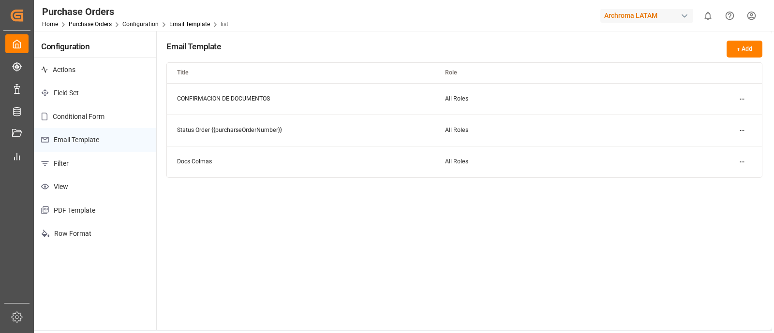
click at [746, 98] on html "Created by potrace 1.15, written by Peter Selinger 2001-2017 Created by potrace…" at bounding box center [387, 166] width 774 height 333
click at [720, 119] on div "Edit" at bounding box center [725, 118] width 50 height 14
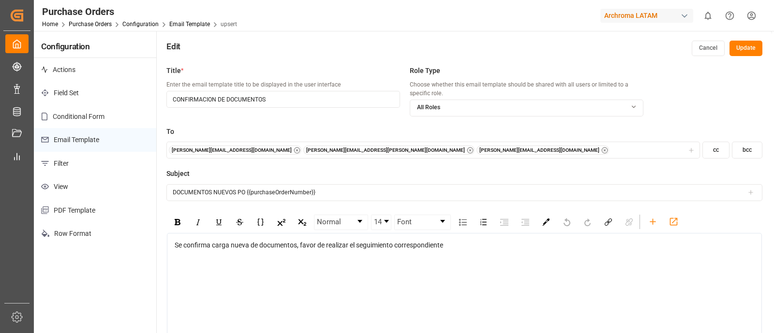
click at [602, 151] on icon "button" at bounding box center [605, 150] width 7 height 7
click at [744, 49] on button "Update" at bounding box center [746, 48] width 33 height 15
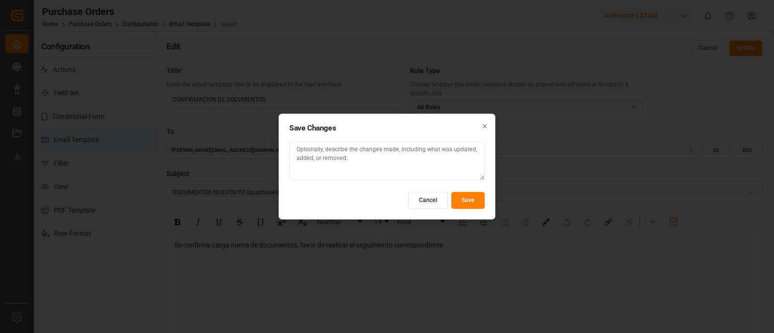
click at [470, 200] on button "Save" at bounding box center [468, 200] width 33 height 17
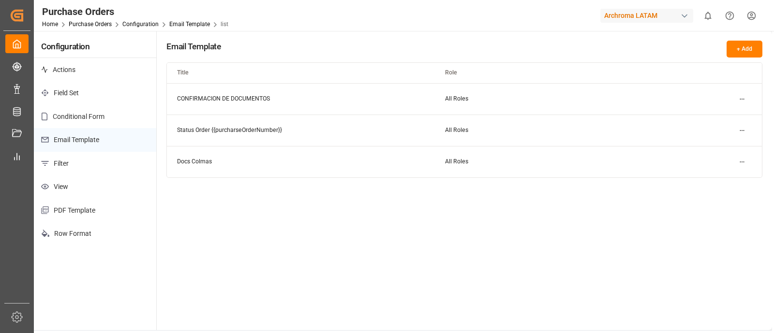
click at [745, 100] on html "Created by potrace 1.15, written by Peter Selinger 2001-2017 Created by potrace…" at bounding box center [387, 166] width 774 height 333
click at [716, 112] on div "Edit" at bounding box center [725, 118] width 50 height 14
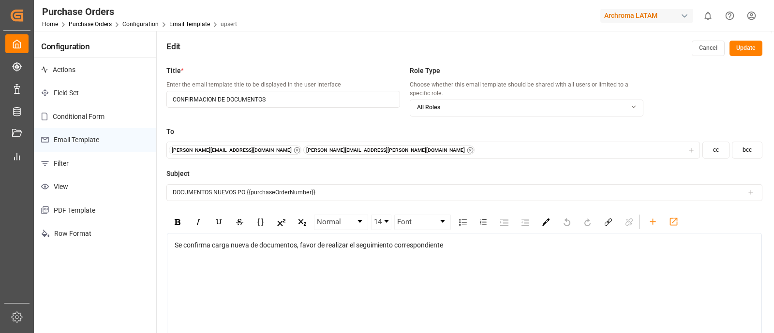
click at [721, 155] on button "cc" at bounding box center [716, 150] width 27 height 17
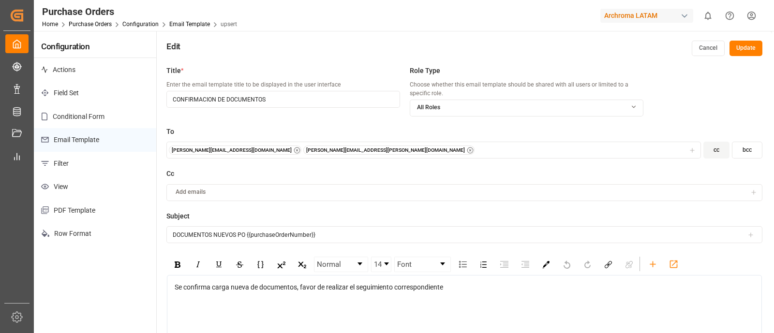
click at [491, 194] on div "Add emails" at bounding box center [458, 192] width 578 height 9
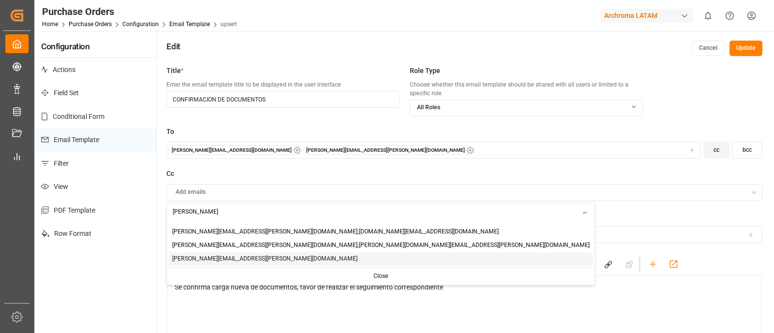
type input "elsie"
click at [222, 261] on span "[PERSON_NAME][EMAIL_ADDRESS][PERSON_NAME][DOMAIN_NAME]" at bounding box center [264, 259] width 185 height 9
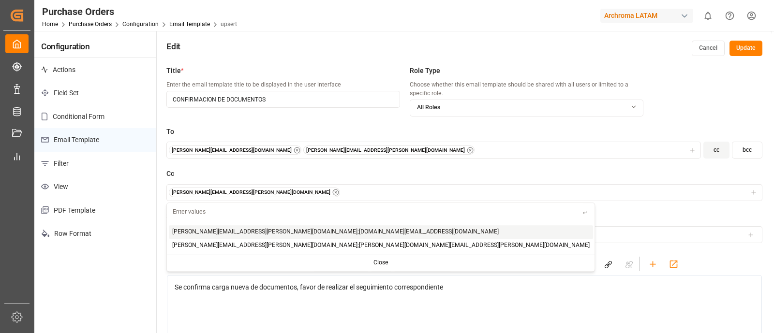
click at [741, 49] on button "Update" at bounding box center [746, 48] width 33 height 15
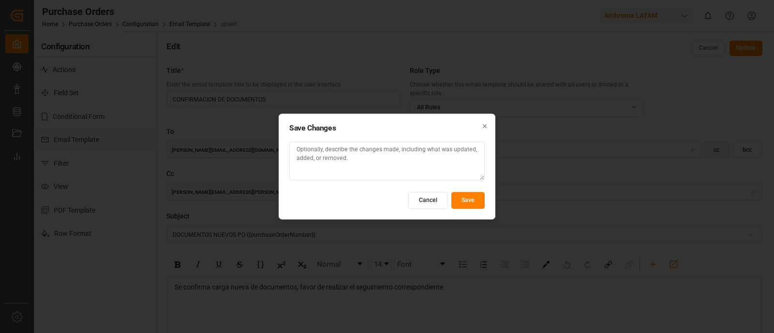
click at [470, 196] on button "Save" at bounding box center [468, 200] width 33 height 17
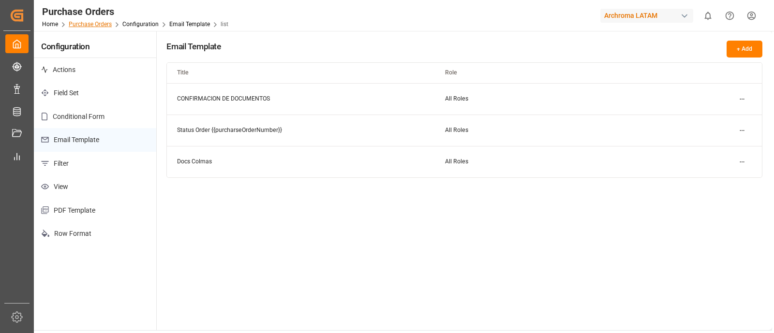
click at [97, 22] on link "Purchase Orders" at bounding box center [90, 24] width 43 height 7
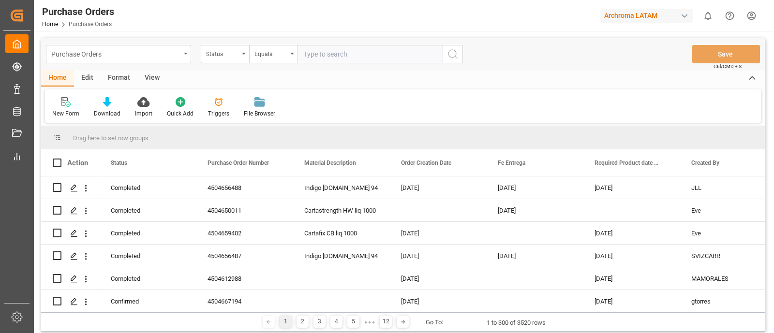
click at [185, 54] on icon "open menu" at bounding box center [186, 54] width 4 height 2
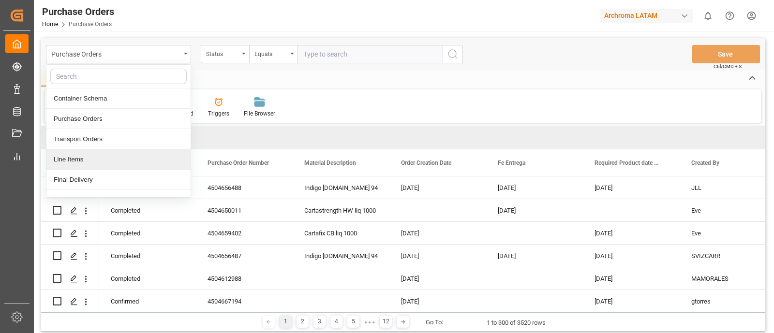
click at [114, 159] on div "Line Items" at bounding box center [118, 160] width 144 height 20
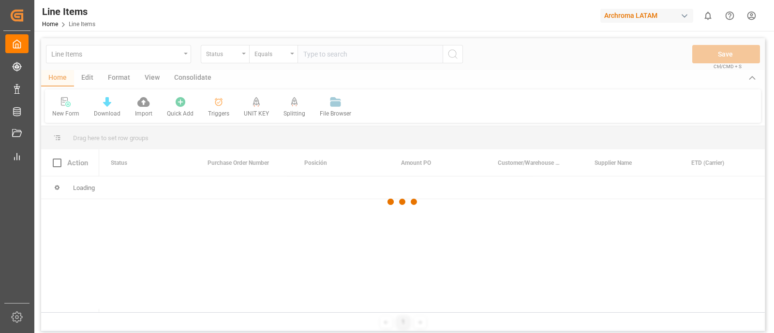
click at [91, 76] on div at bounding box center [403, 202] width 724 height 328
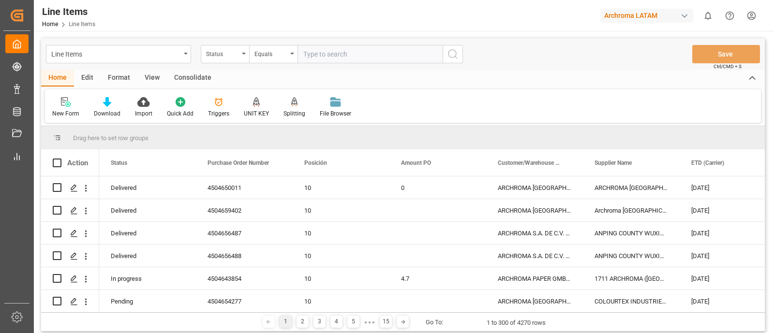
click at [88, 78] on div "Edit" at bounding box center [87, 78] width 27 height 16
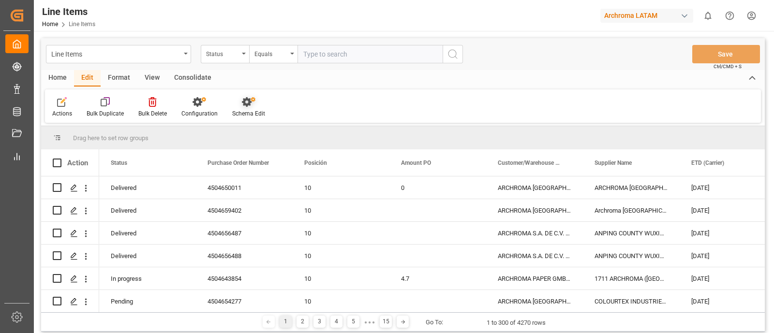
click at [249, 110] on div "Schema Edit" at bounding box center [248, 113] width 33 height 9
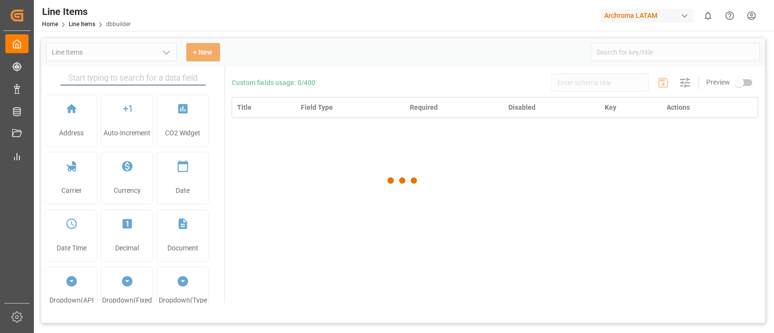
type input "Line Items"
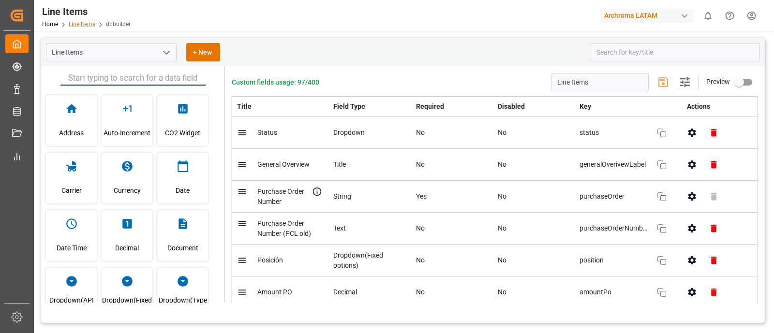
click at [89, 25] on link "Line Items" at bounding box center [82, 24] width 27 height 7
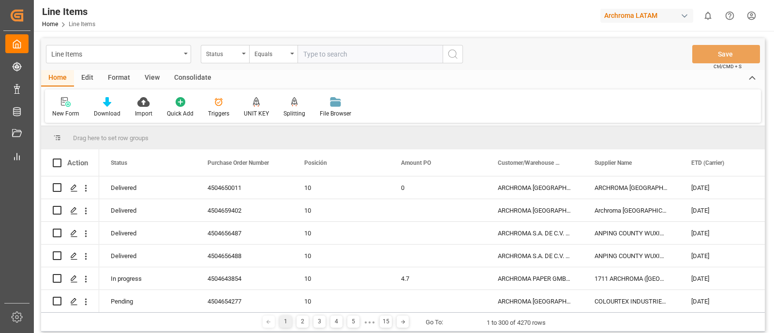
click at [87, 75] on div "Edit" at bounding box center [87, 78] width 27 height 16
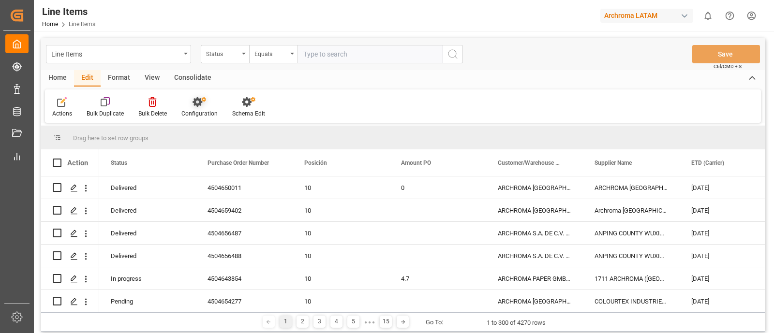
click at [198, 108] on div "Configuration" at bounding box center [199, 107] width 51 height 21
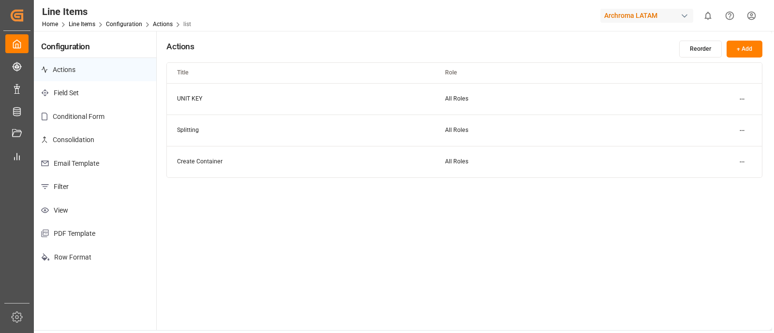
click at [121, 156] on p "Email Template" at bounding box center [95, 164] width 122 height 24
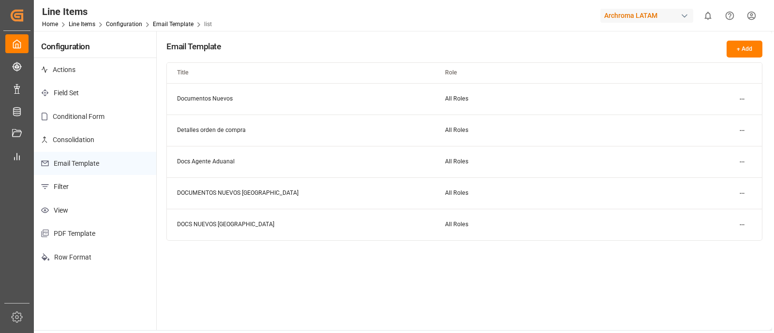
click at [746, 94] on html "Created by potrace 1.15, written by Peter Selinger 2001-2017 Created by potrace…" at bounding box center [387, 166] width 774 height 333
click at [712, 115] on small "Edit" at bounding box center [709, 118] width 10 height 6
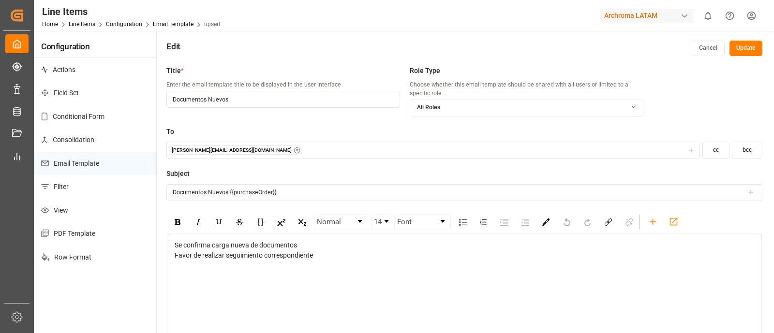
click at [300, 148] on div "[PERSON_NAME][EMAIL_ADDRESS][DOMAIN_NAME]" at bounding box center [434, 151] width 530 height 10
type input "E"
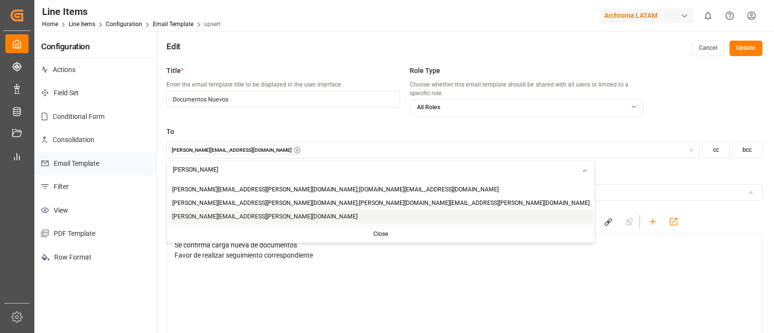
type input "elsie"
click at [201, 216] on span "[PERSON_NAME][EMAIL_ADDRESS][PERSON_NAME][DOMAIN_NAME]" at bounding box center [264, 216] width 185 height 9
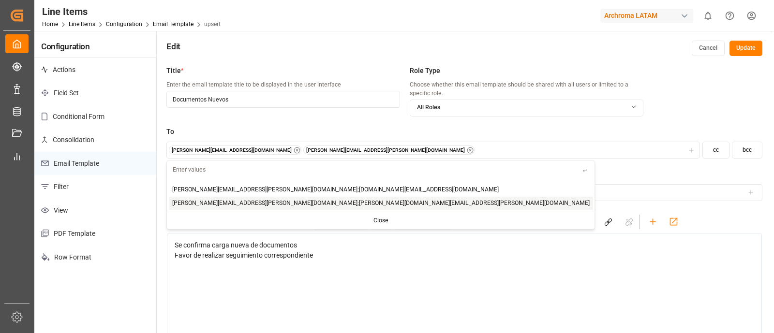
click at [751, 51] on button "Update" at bounding box center [746, 48] width 33 height 15
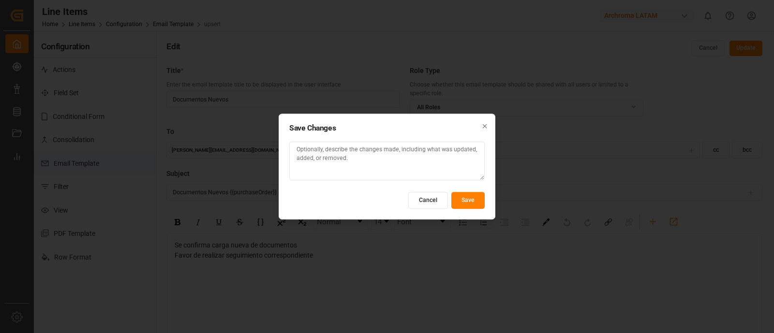
click at [476, 199] on button "Save" at bounding box center [468, 200] width 33 height 17
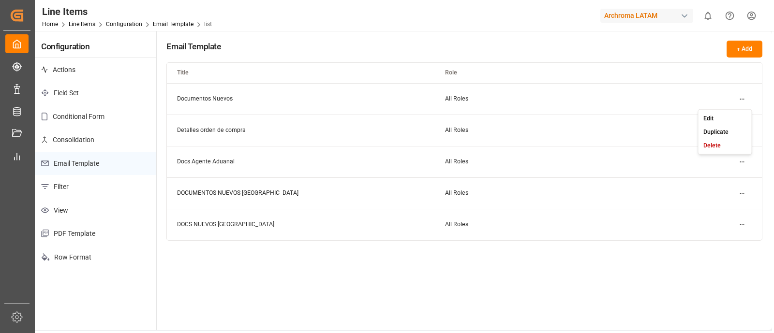
click at [740, 98] on html "Created by potrace 1.15, written by Peter Selinger 2001-2017 Created by potrace…" at bounding box center [387, 166] width 774 height 333
click at [710, 117] on small "Edit" at bounding box center [709, 118] width 10 height 6
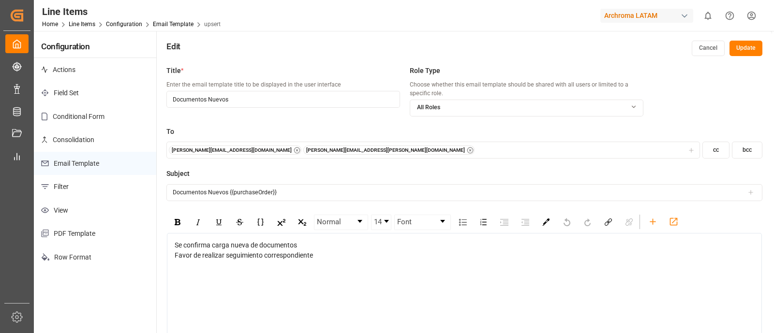
click at [702, 41] on button "Cancel" at bounding box center [708, 48] width 33 height 15
